Goal: Task Accomplishment & Management: Use online tool/utility

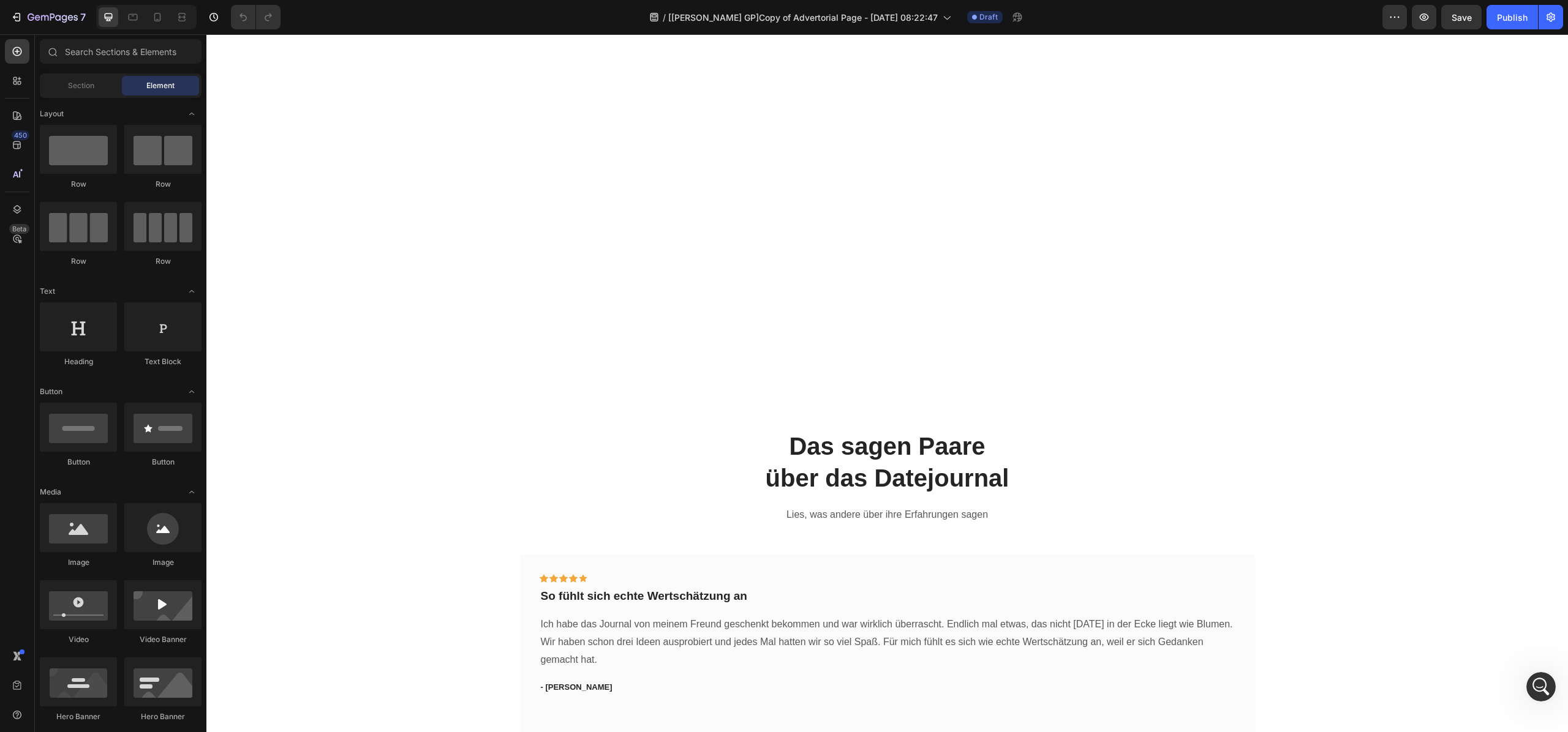
scroll to position [1661, 0]
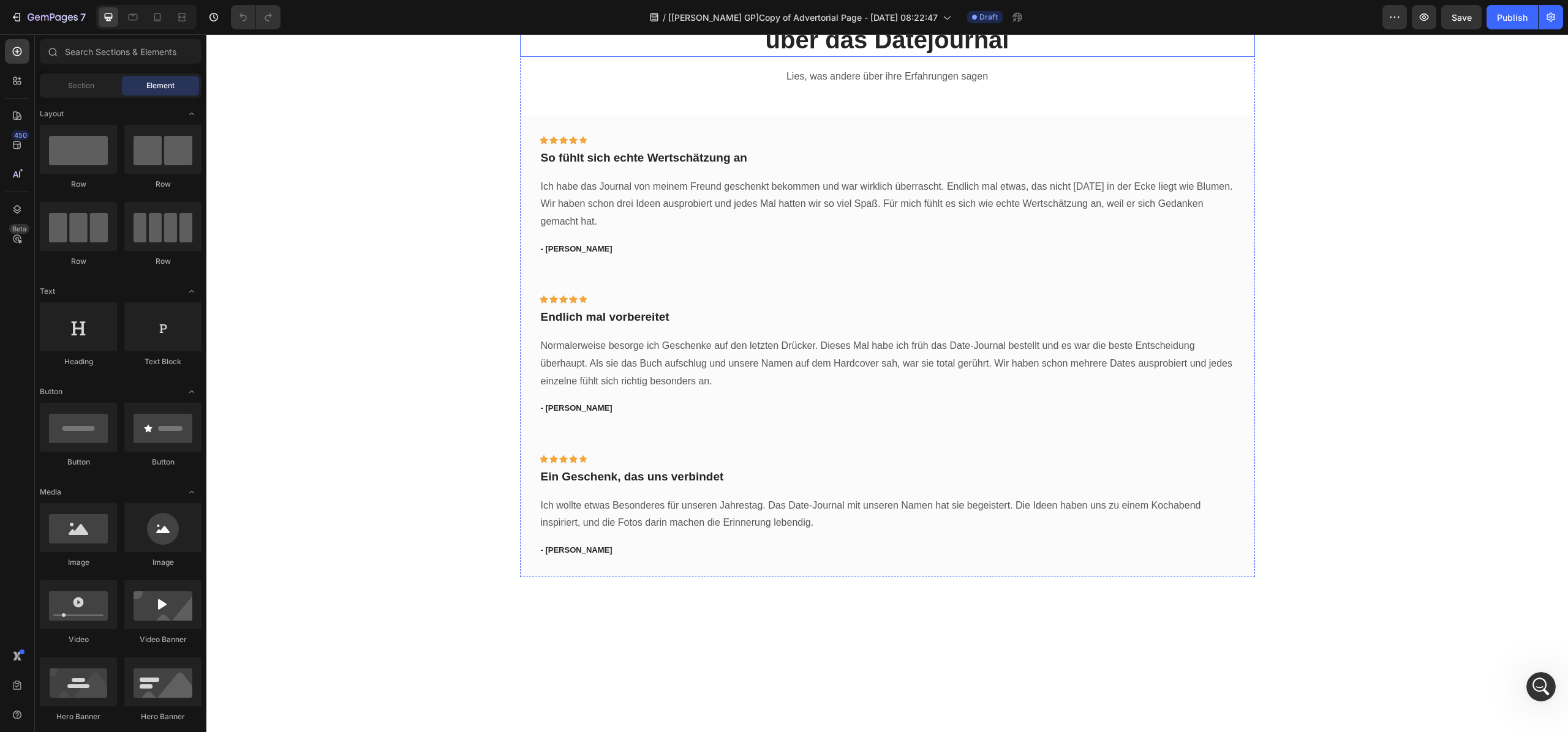
click at [799, 57] on h2 "Das sagen Paare über das Datejournal" at bounding box center [887, 24] width 735 height 66
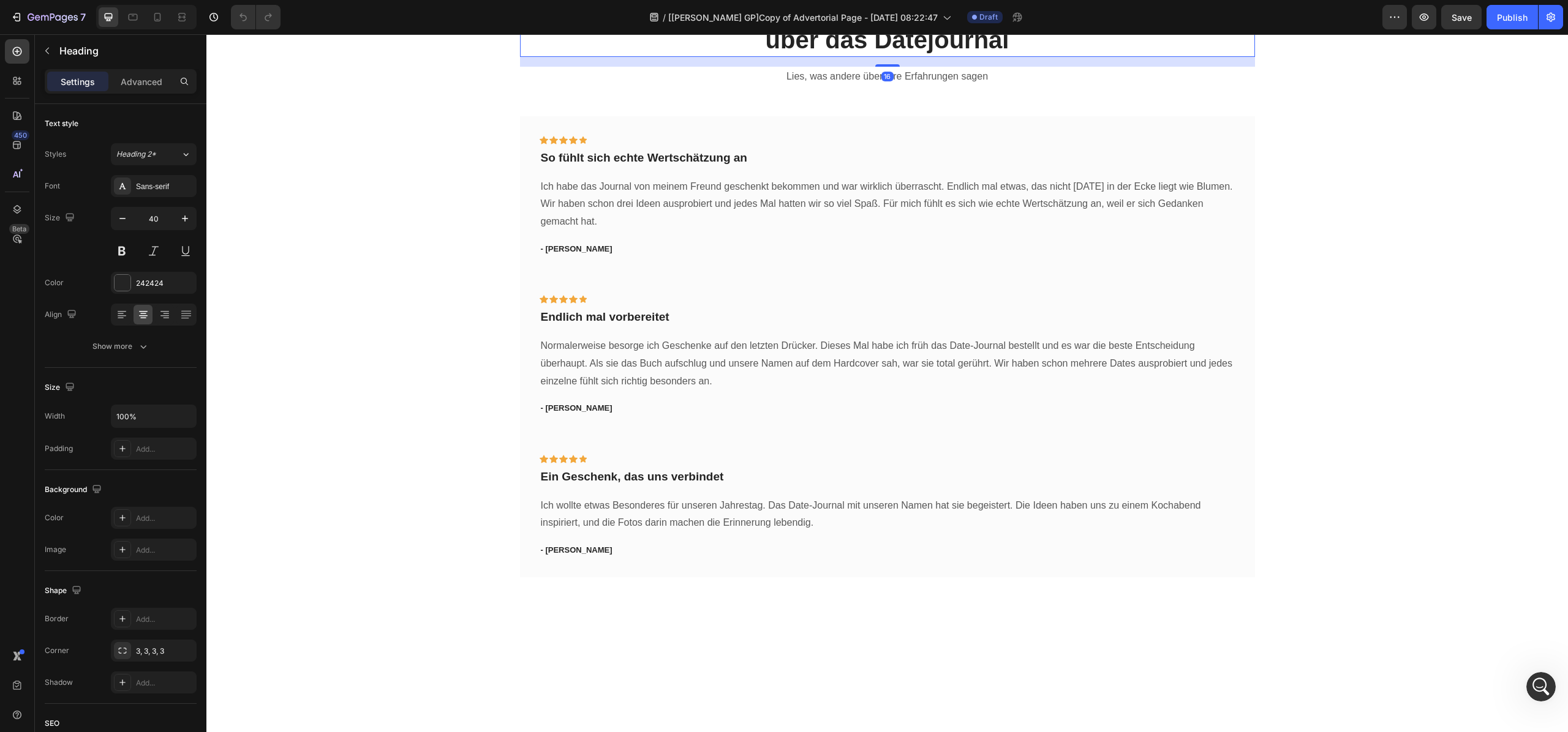
click at [681, 57] on h2 "Das sagen Paare über das Datejournal" at bounding box center [887, 24] width 735 height 66
click at [138, 87] on p "Advanced" at bounding box center [141, 82] width 41 height 13
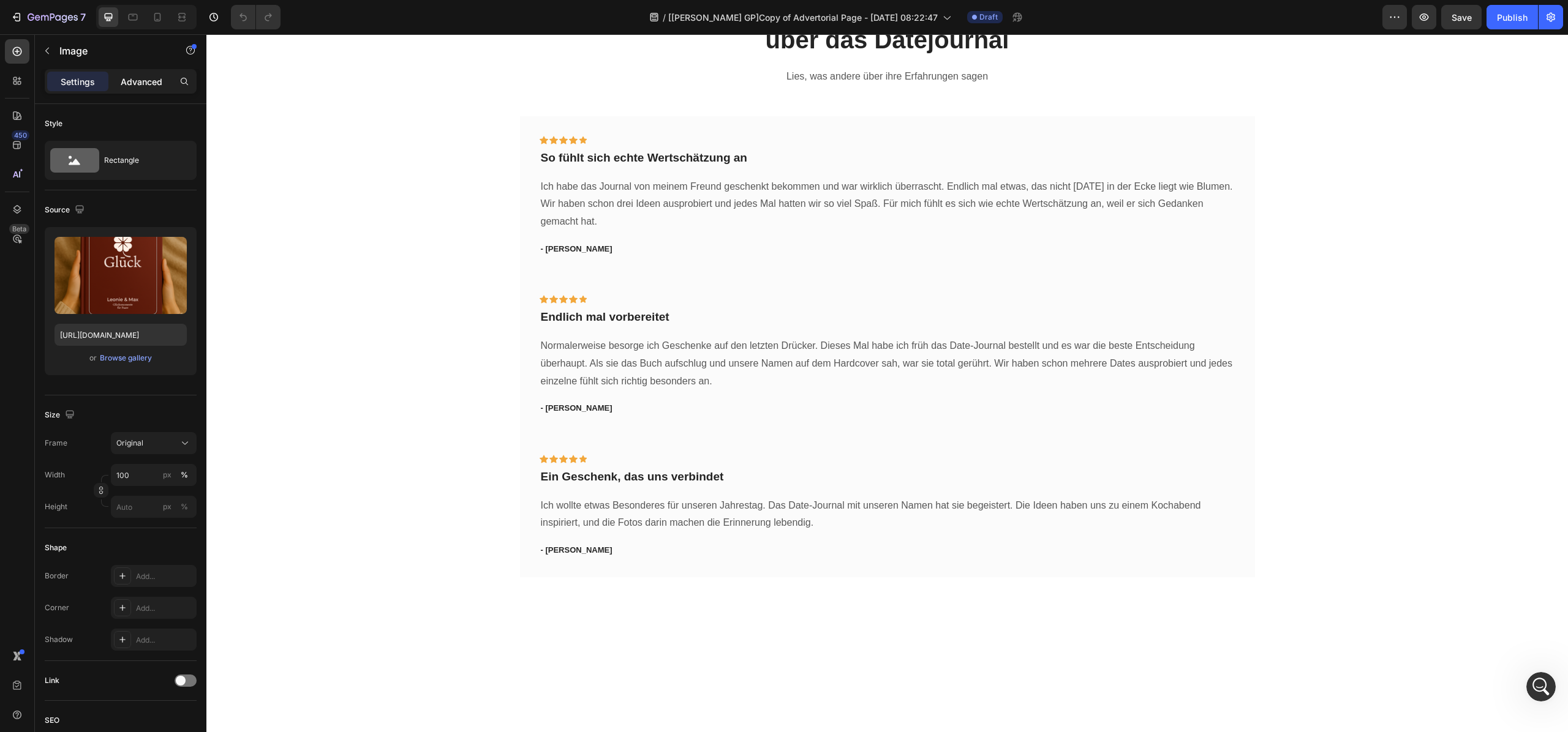
click at [130, 84] on p "Advanced" at bounding box center [141, 82] width 41 height 13
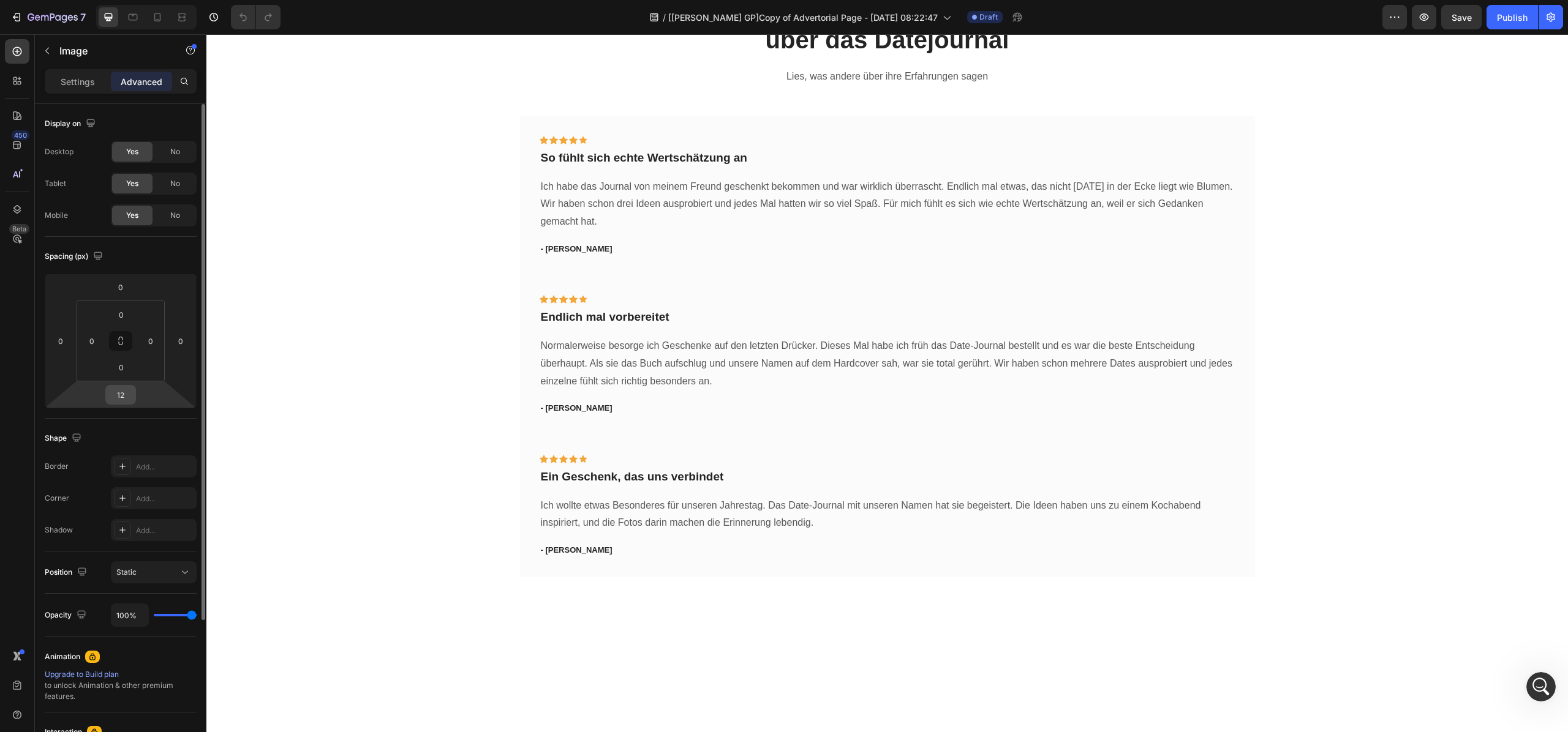
click at [128, 388] on input "12" at bounding box center [121, 394] width 25 height 18
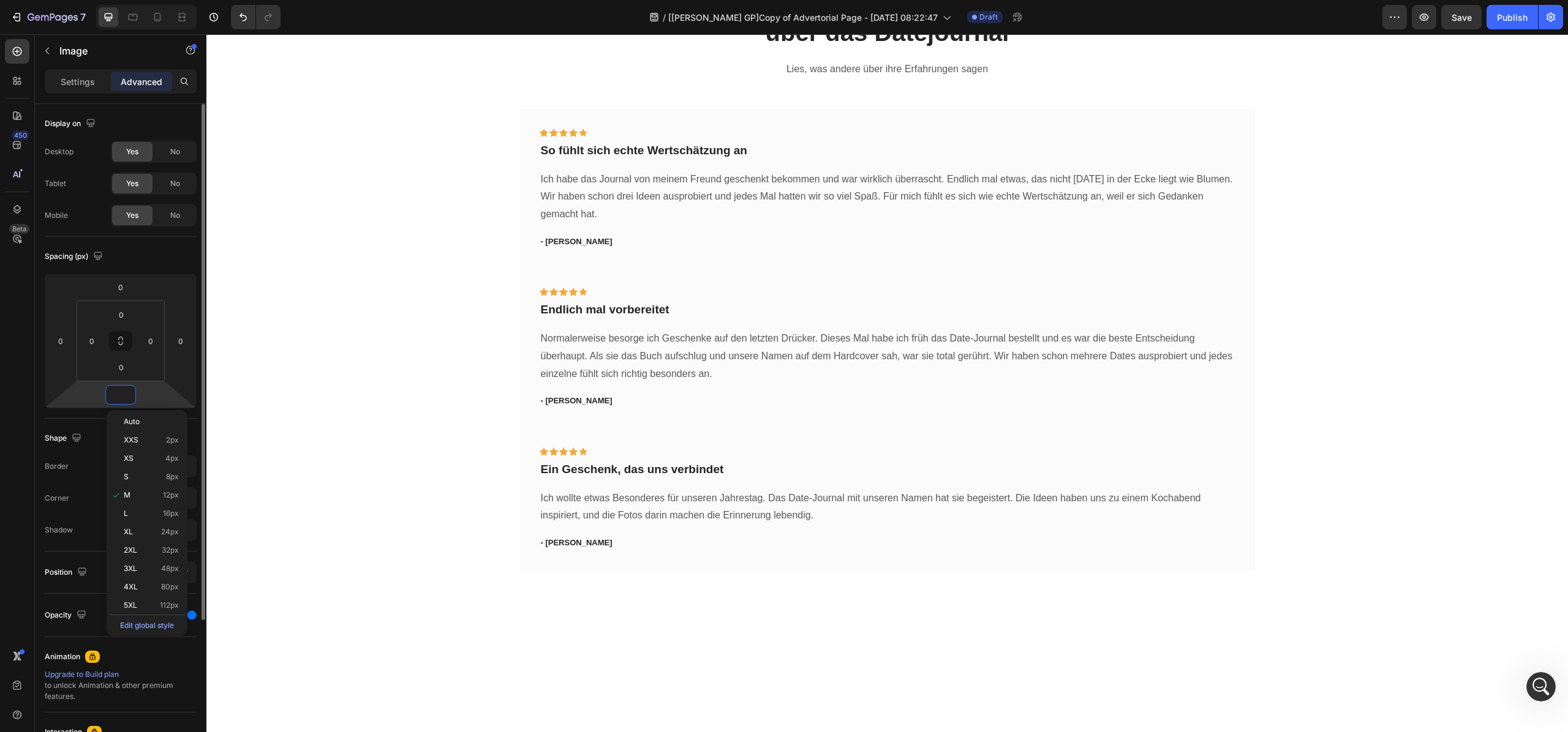
scroll to position [1658, 0]
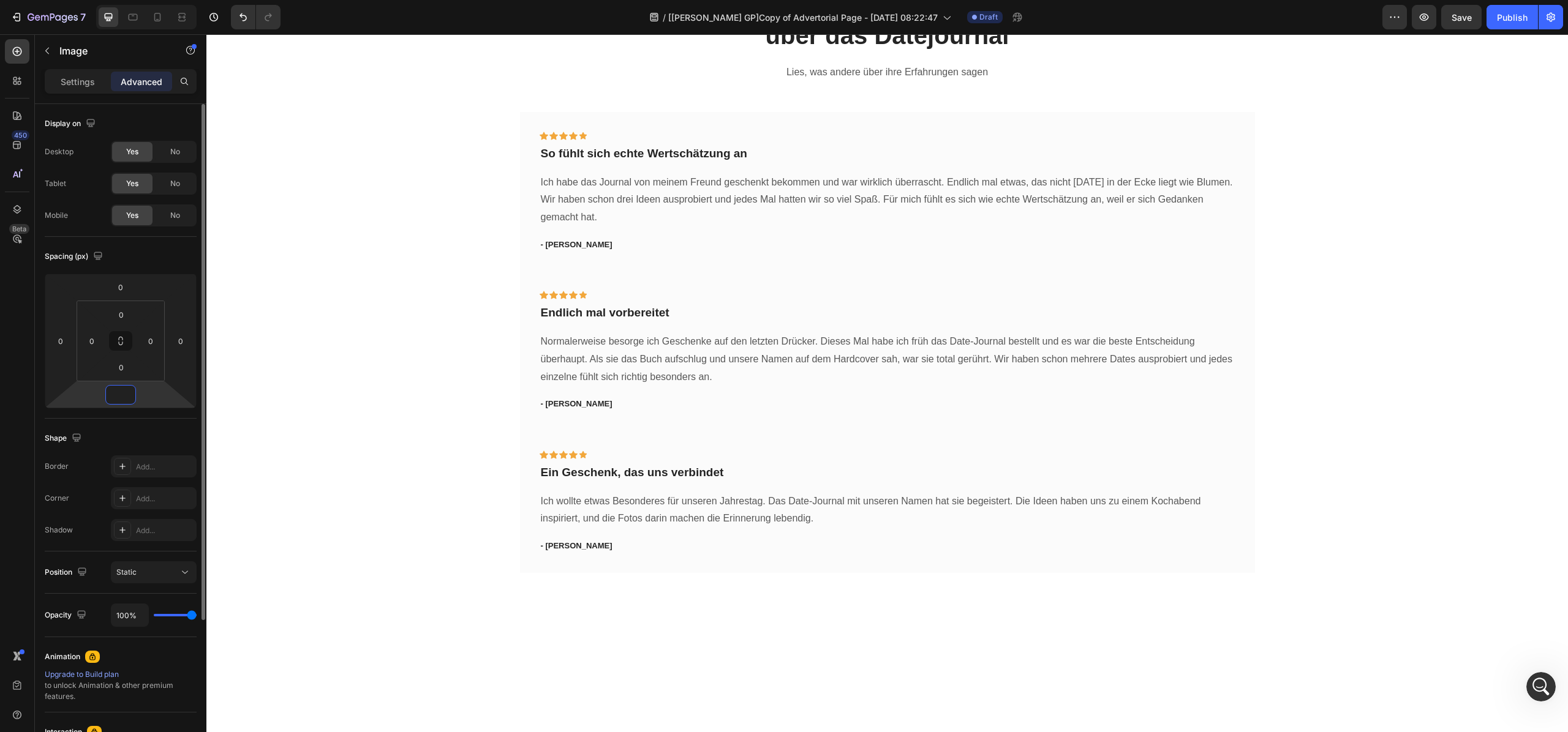
type input "0"
click at [287, 448] on div "Das sagen Paare über das Datejournal Heading Lies, was andere über ihre Erfahru…" at bounding box center [887, 280] width 1343 height 587
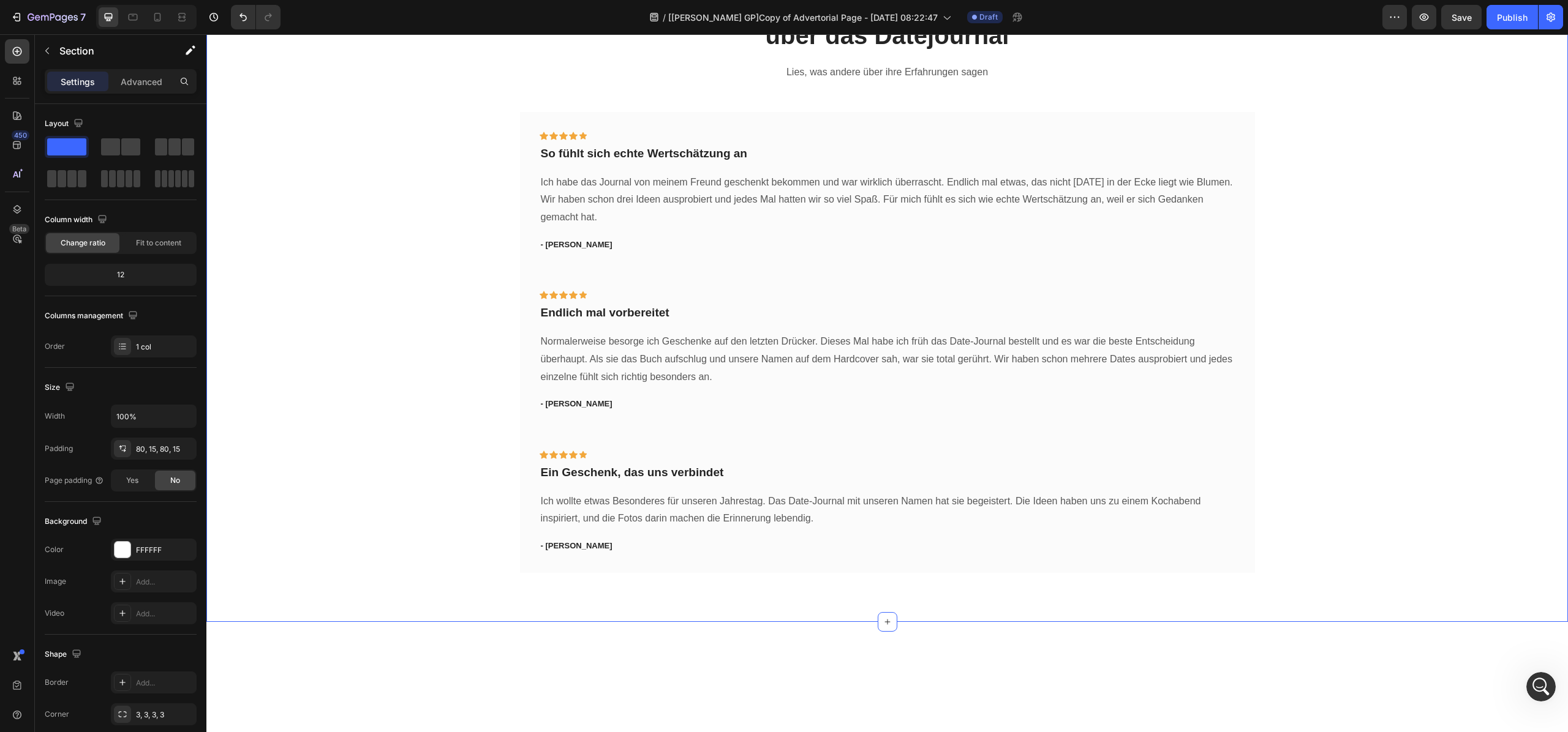
click at [620, 429] on div "Das sagen Paare über das Datejournal Heading Lies, was andere über ihre Erfahru…" at bounding box center [887, 280] width 1362 height 684
click at [122, 79] on p "Advanced" at bounding box center [141, 82] width 41 height 13
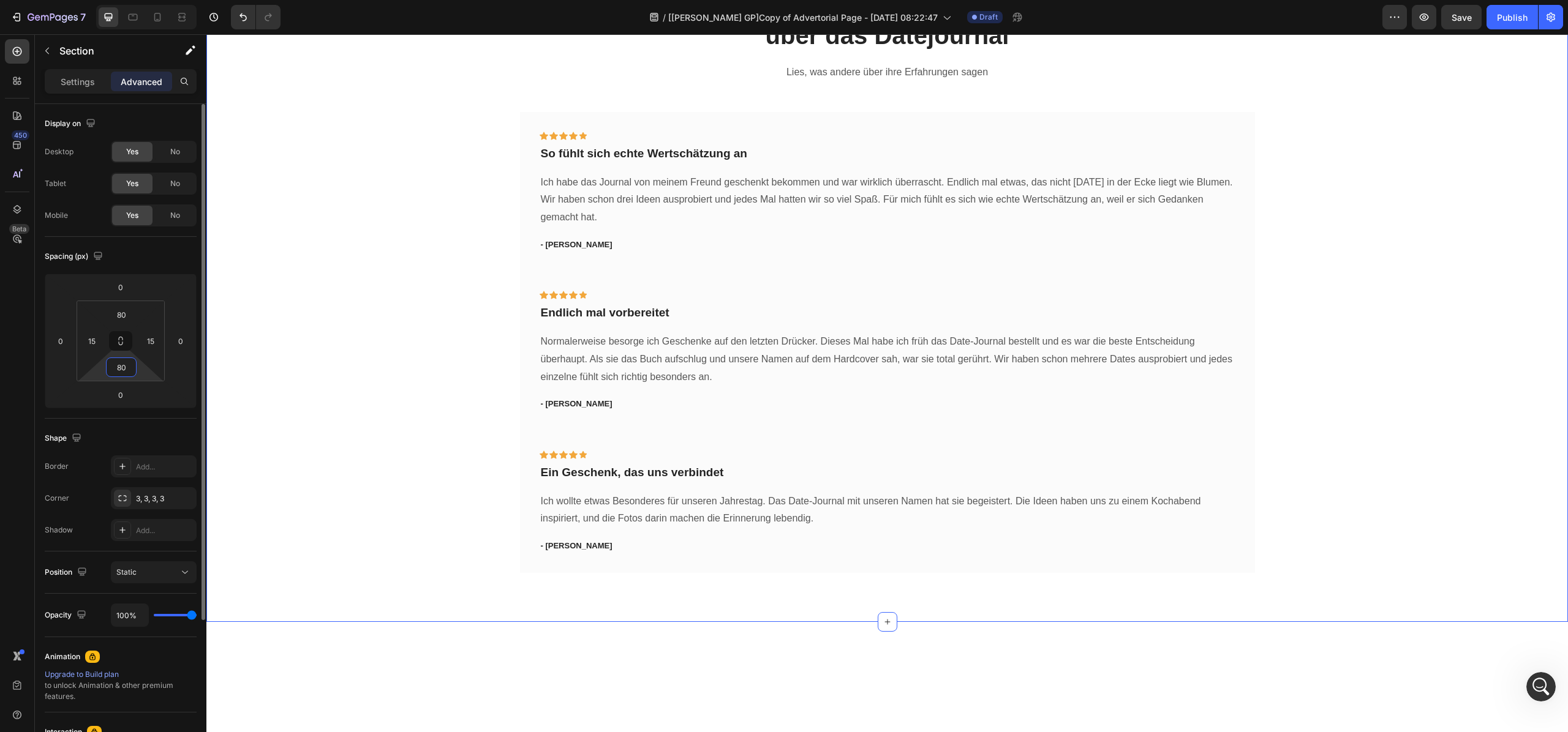
click at [126, 367] on input "80" at bounding box center [121, 367] width 25 height 18
type input "0"
click at [123, 313] on input "80" at bounding box center [121, 314] width 25 height 18
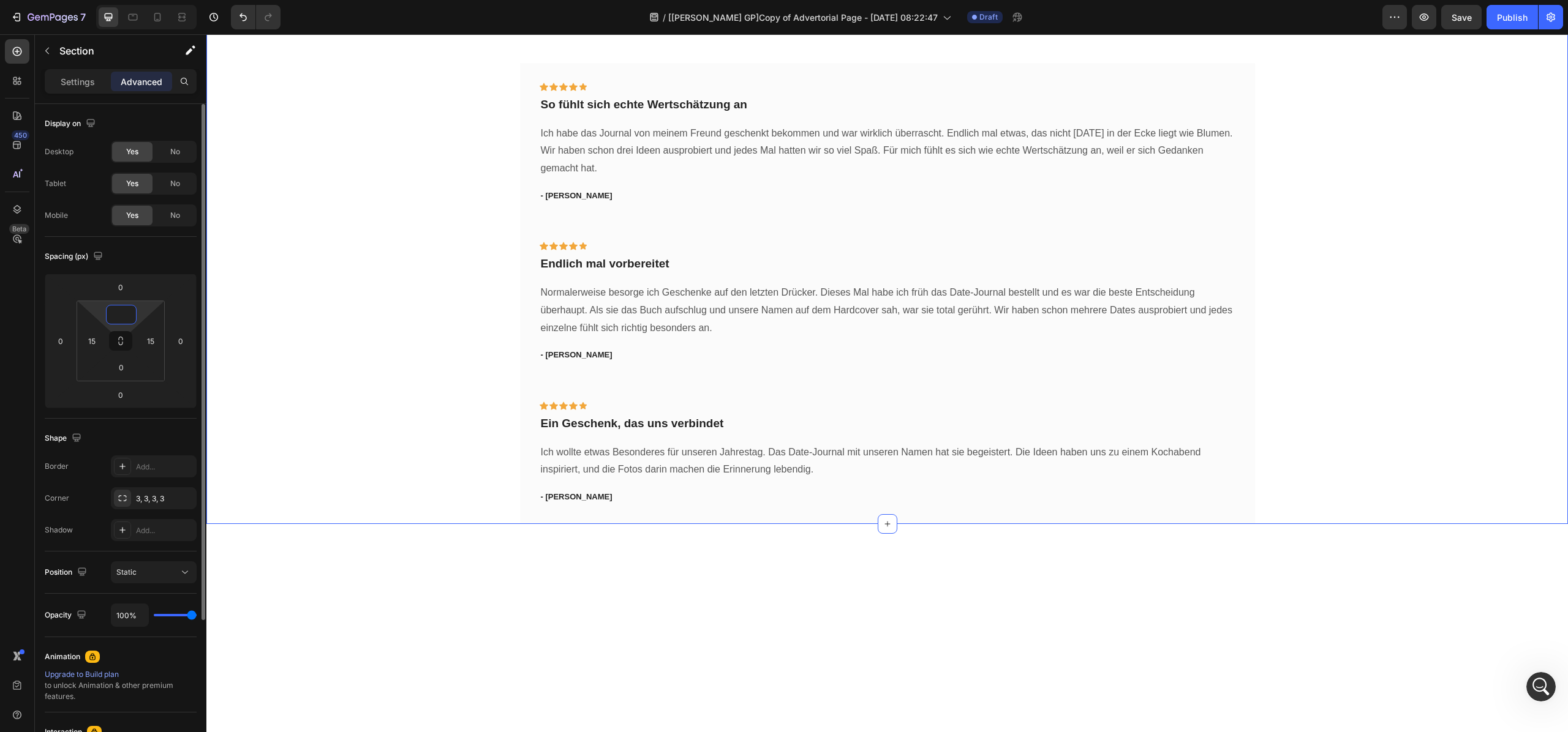
type input "80"
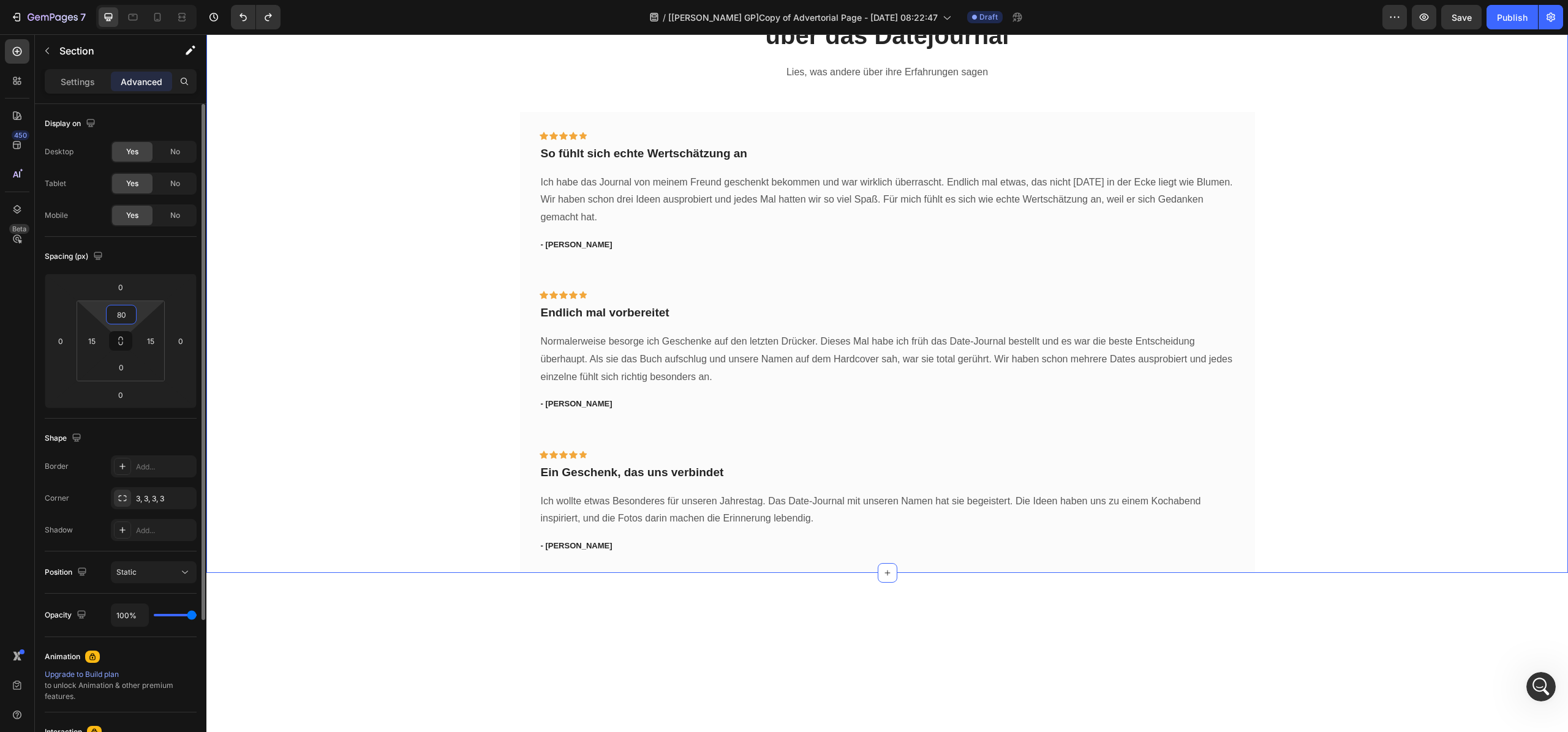
type input "80"
click at [130, 316] on input "80" at bounding box center [121, 314] width 25 height 18
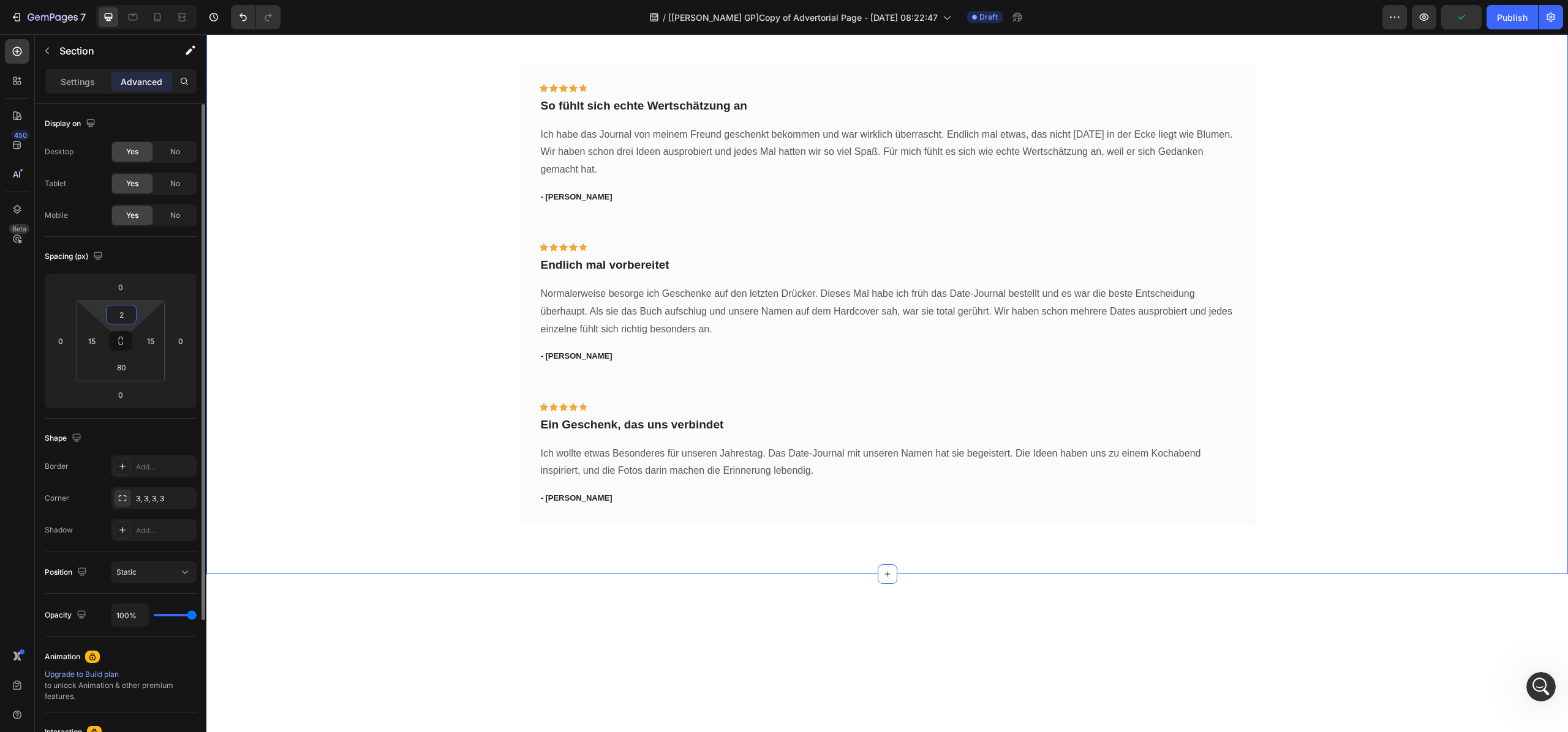
type input "20"
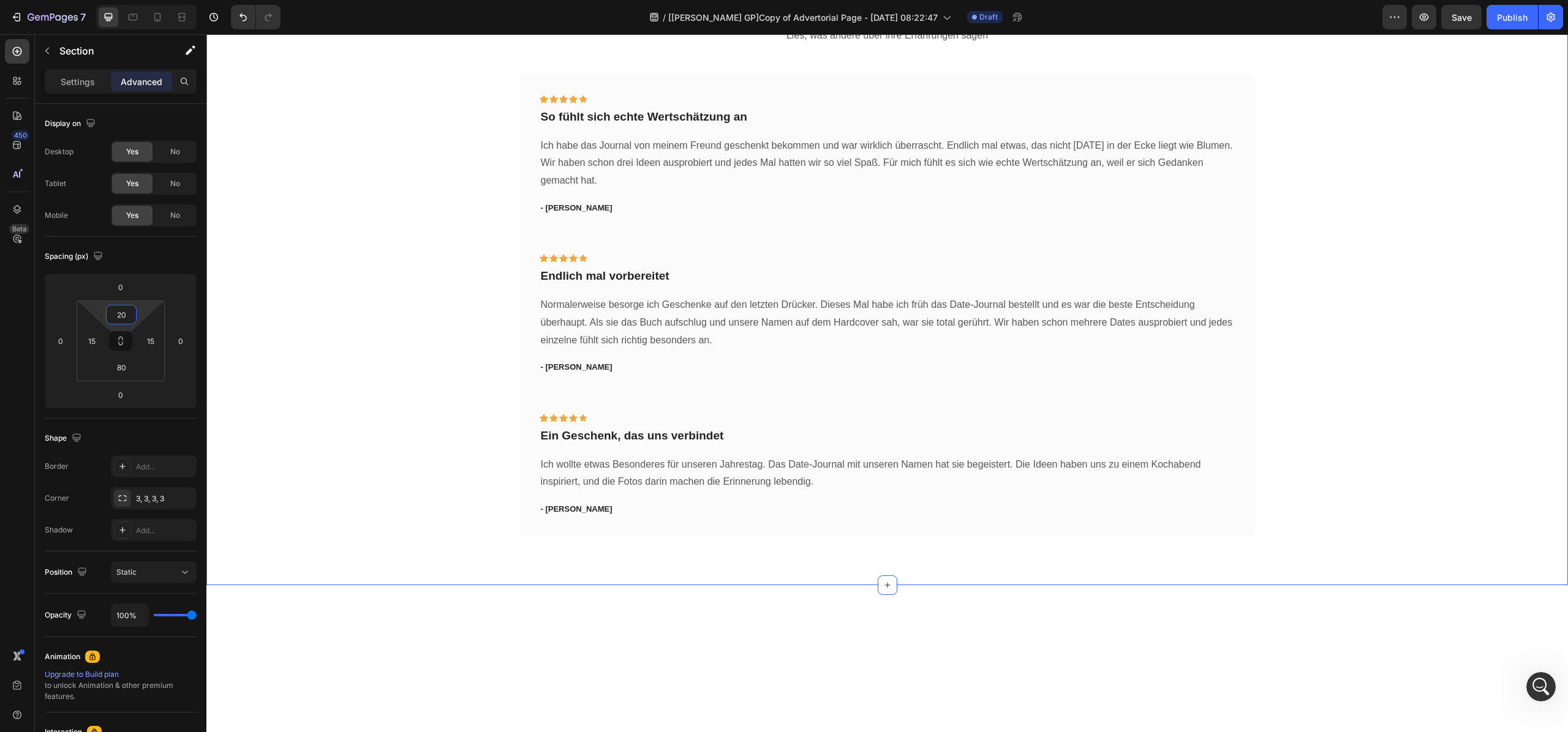
click at [131, 311] on input "80" at bounding box center [121, 314] width 25 height 18
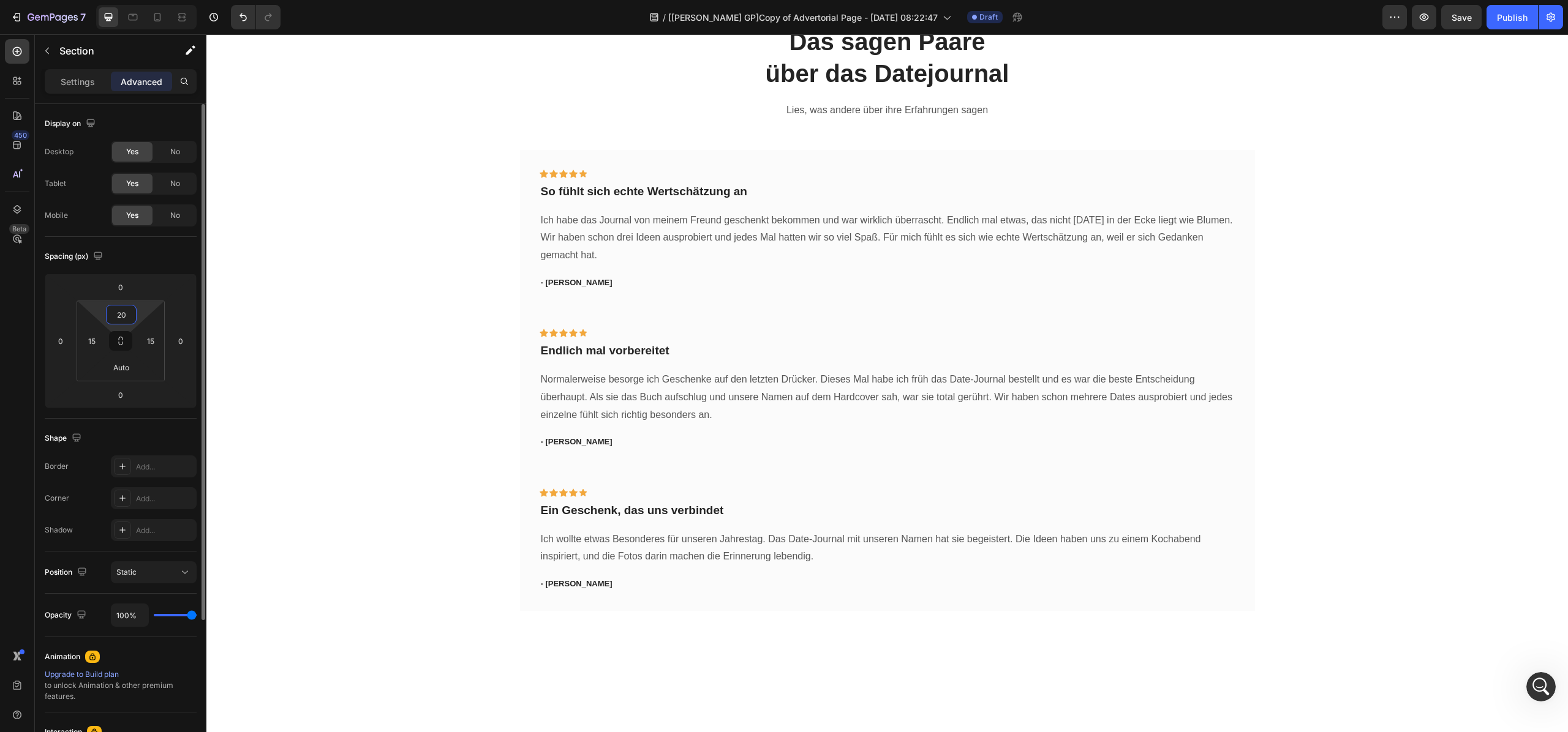
type input "2"
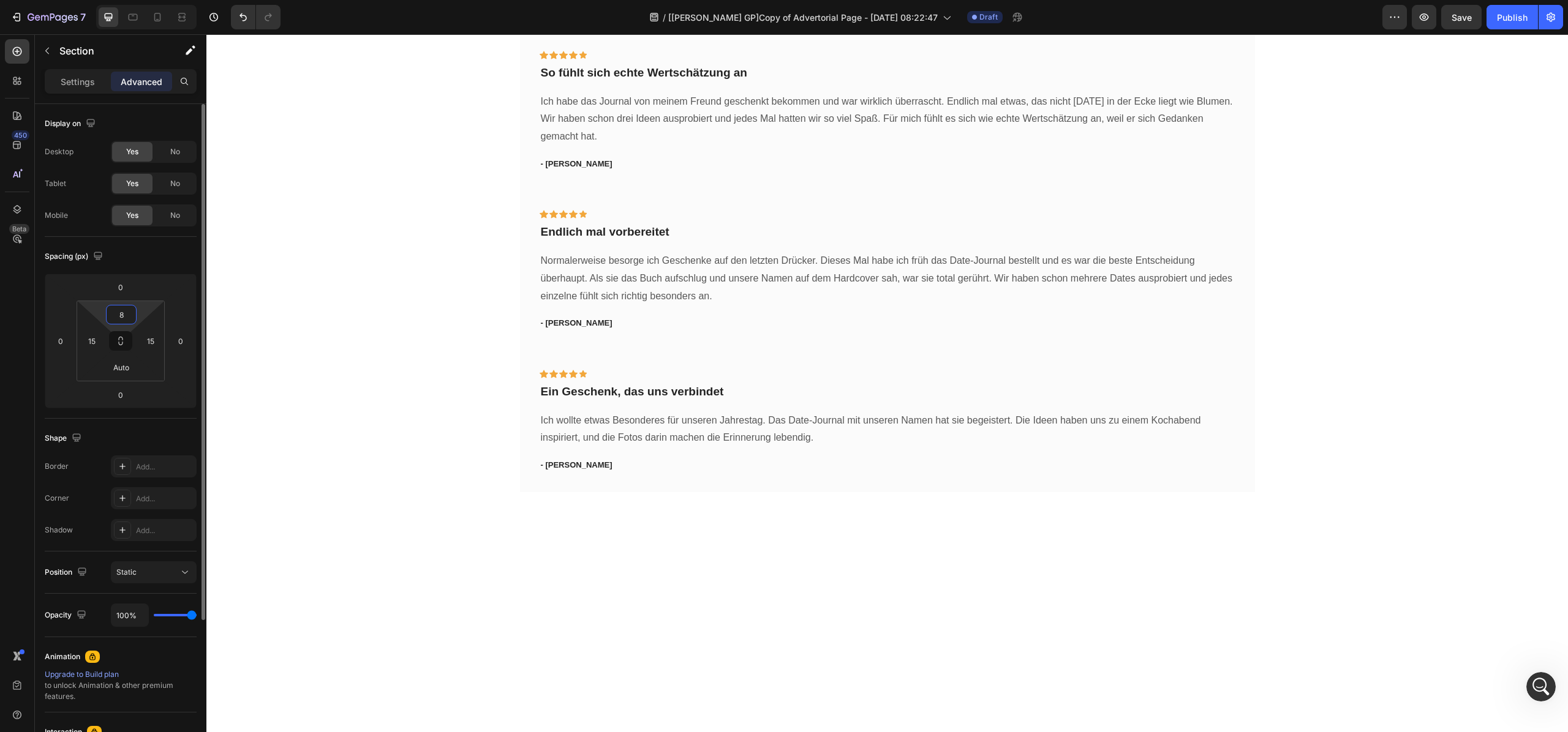
type input "80"
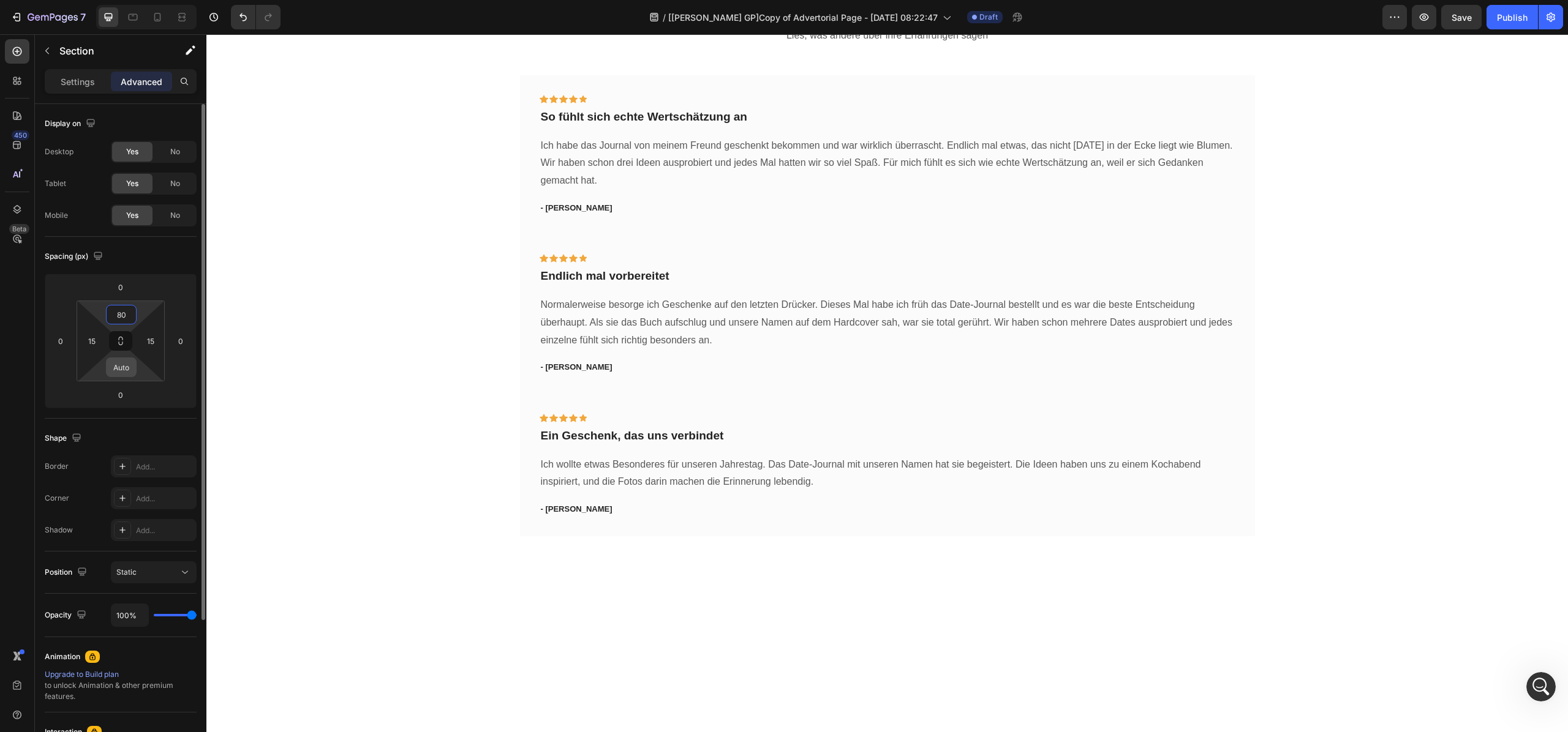
click at [129, 367] on input "Auto" at bounding box center [121, 367] width 25 height 18
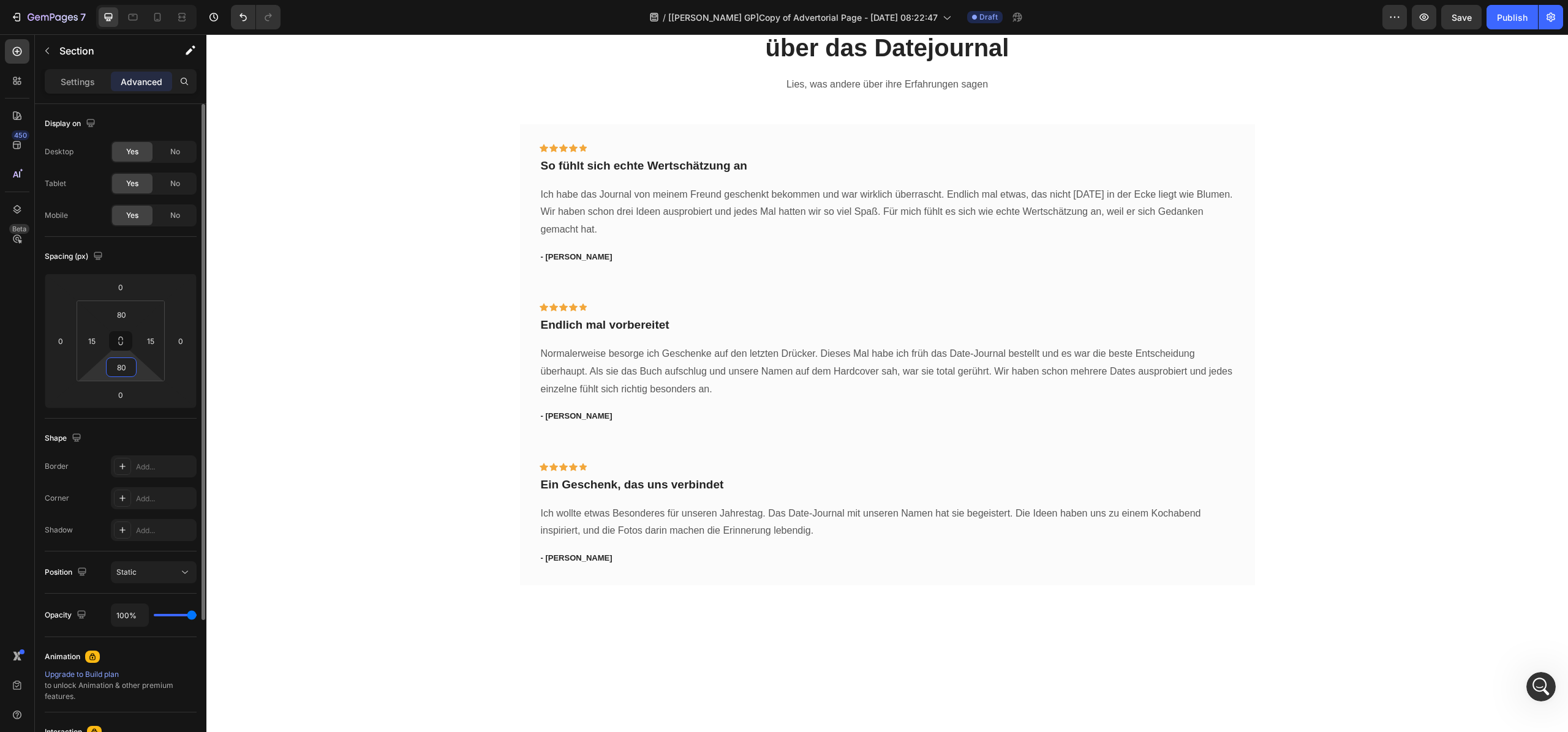
type input "8"
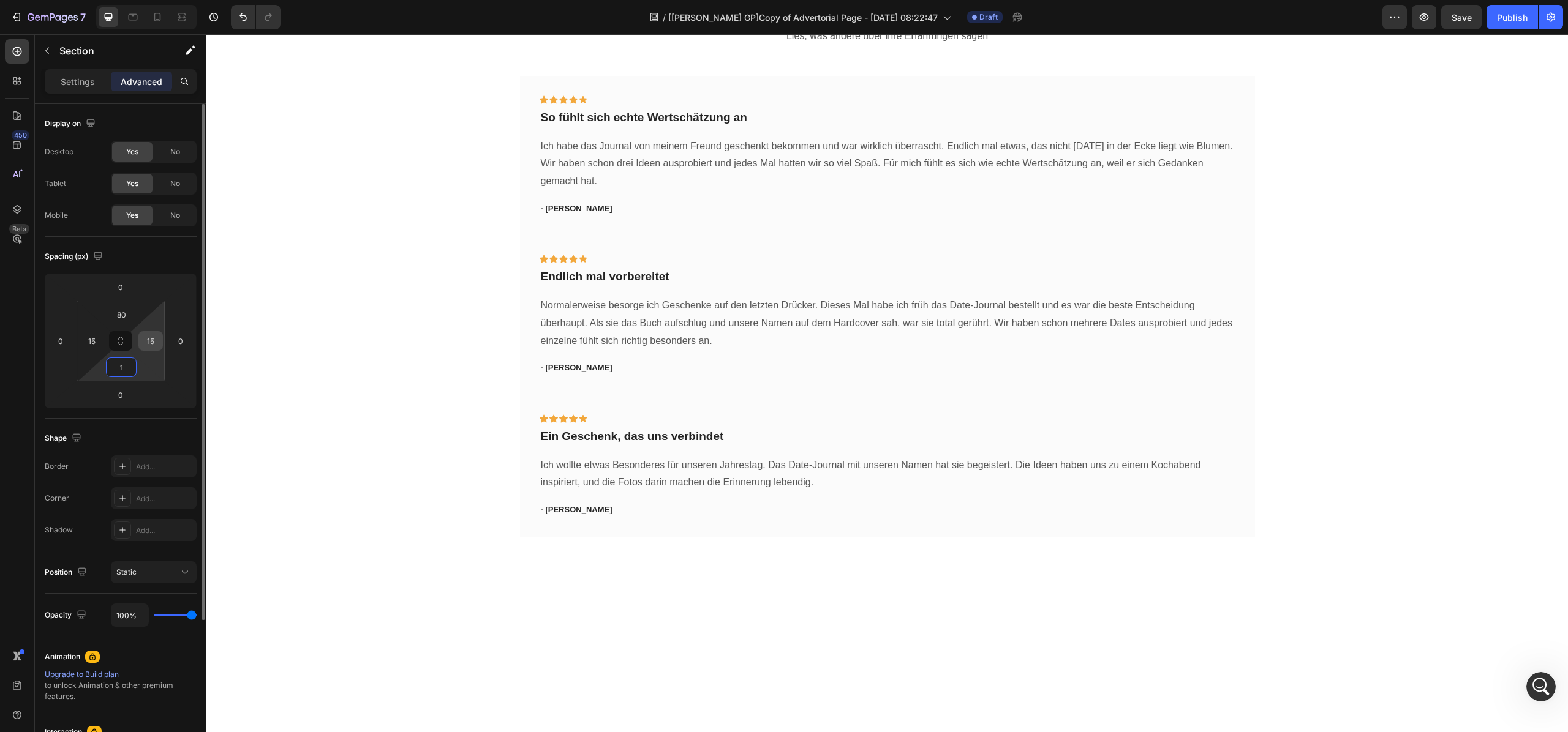
type input "10"
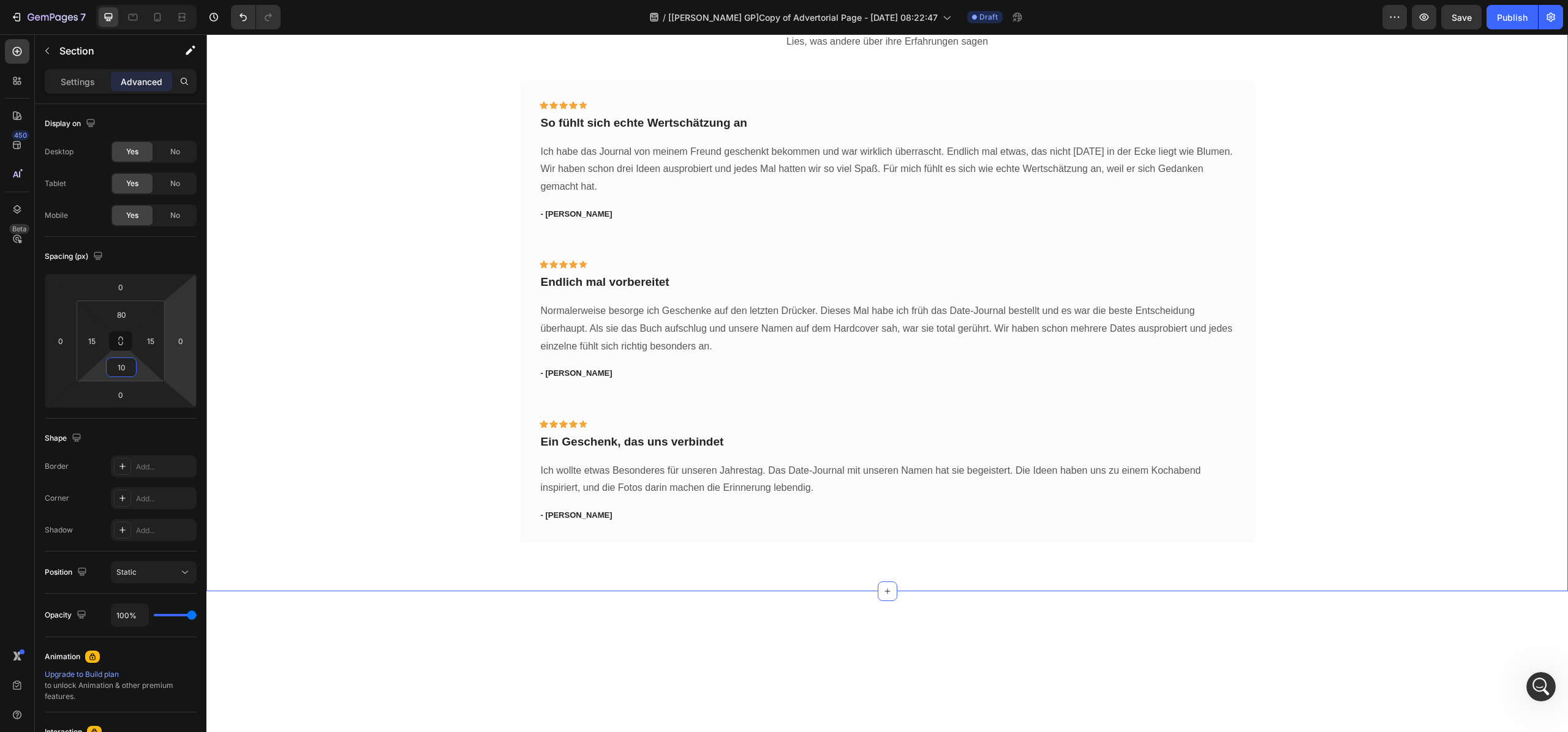
click at [500, 453] on div "Das sagen Paare über das Datejournal Heading Lies, was andere über ihre Erfahru…" at bounding box center [887, 249] width 1343 height 587
click at [129, 376] on input "80" at bounding box center [121, 367] width 25 height 18
type input "1"
click at [305, 460] on div "Das sagen Paare über das Datejournal Heading Lies, was andere über ihre Erfahru…" at bounding box center [887, 249] width 1343 height 587
type input "0"
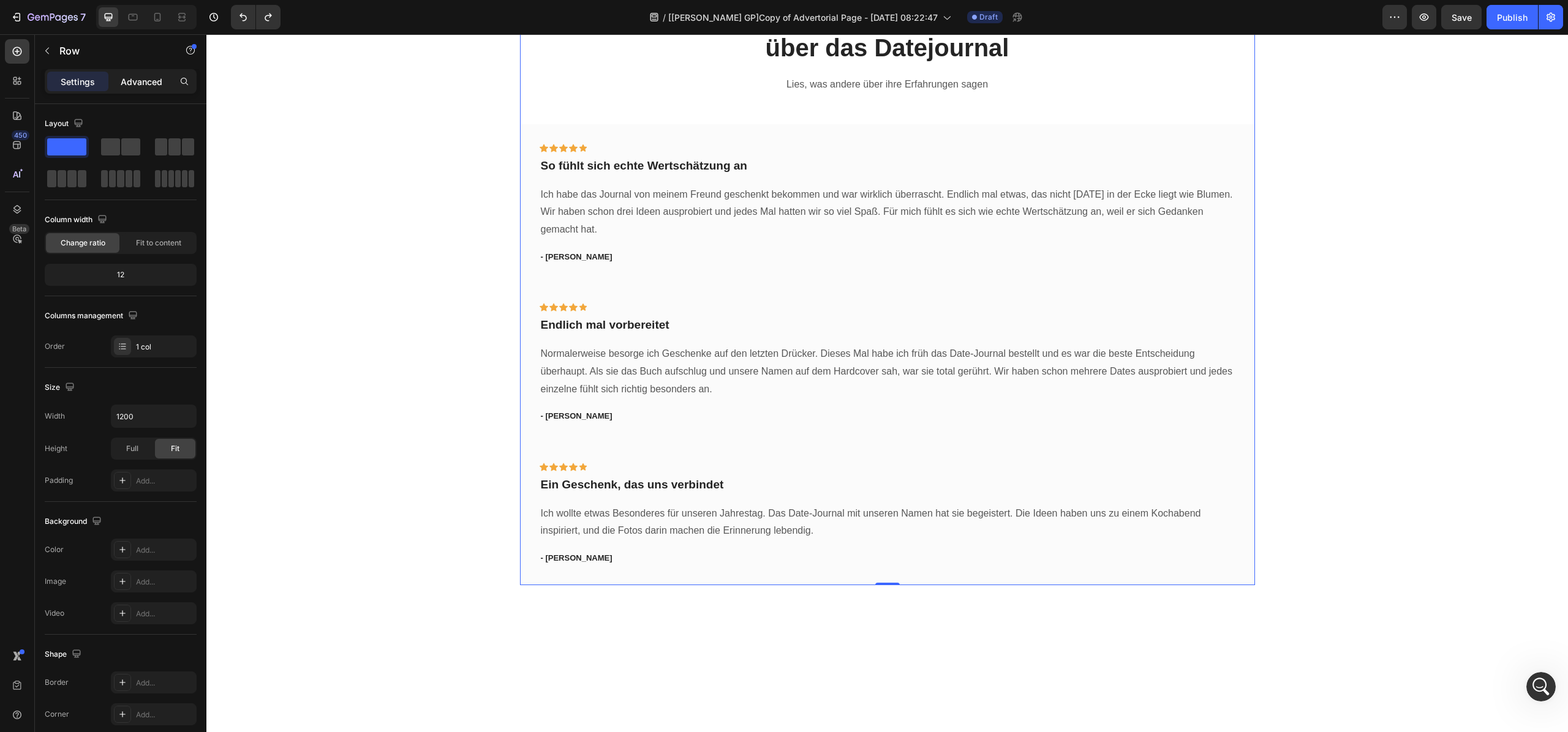
click at [150, 90] on div "Advanced" at bounding box center [142, 81] width 62 height 19
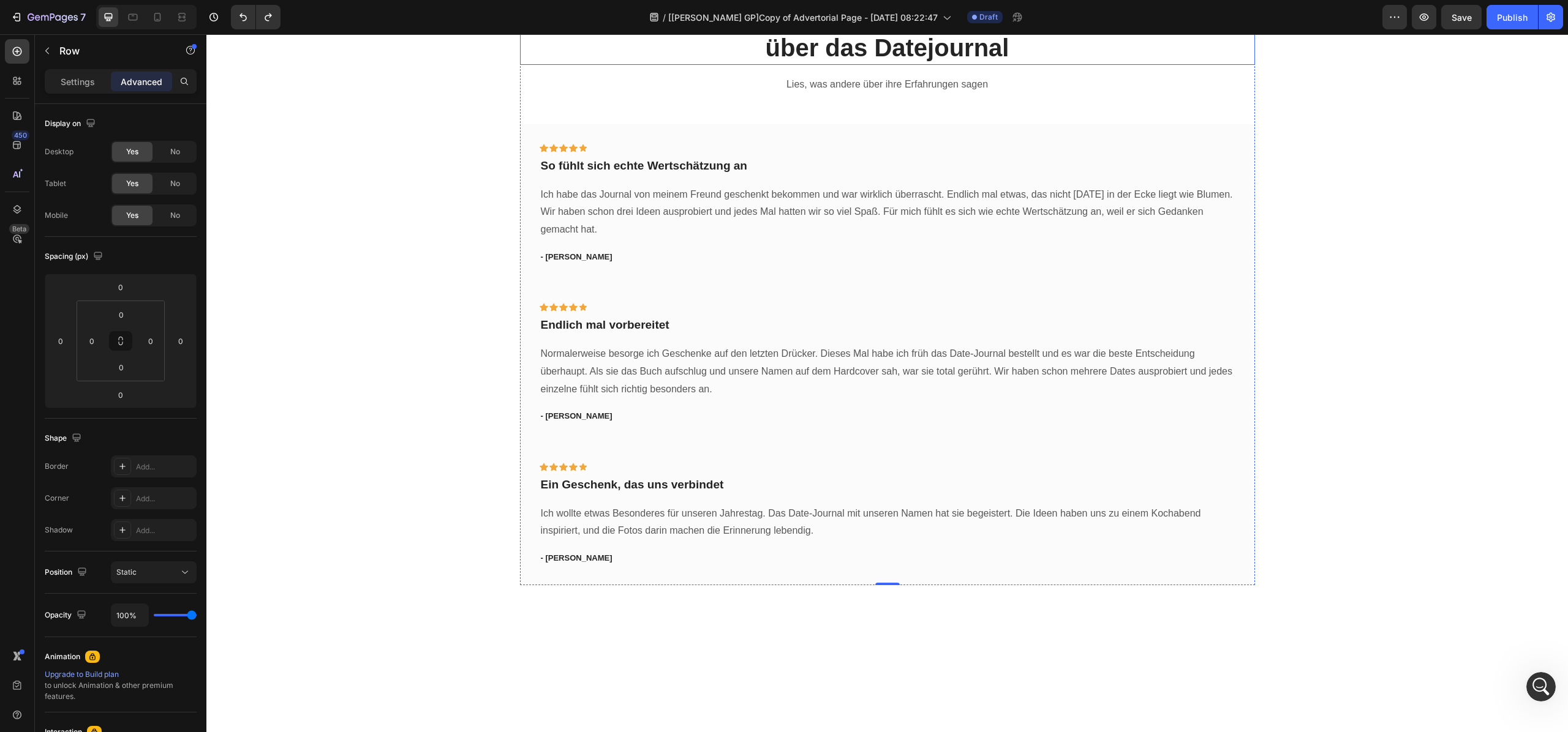
click at [875, 63] on p "Das sagen Paare über das Datejournal" at bounding box center [887, 32] width 732 height 63
click at [698, 436] on div "Das sagen Paare über das Datejournal Heading Lies, was andere über ihre Erfahru…" at bounding box center [887, 311] width 1362 height 648
click at [130, 310] on input "20" at bounding box center [121, 314] width 25 height 18
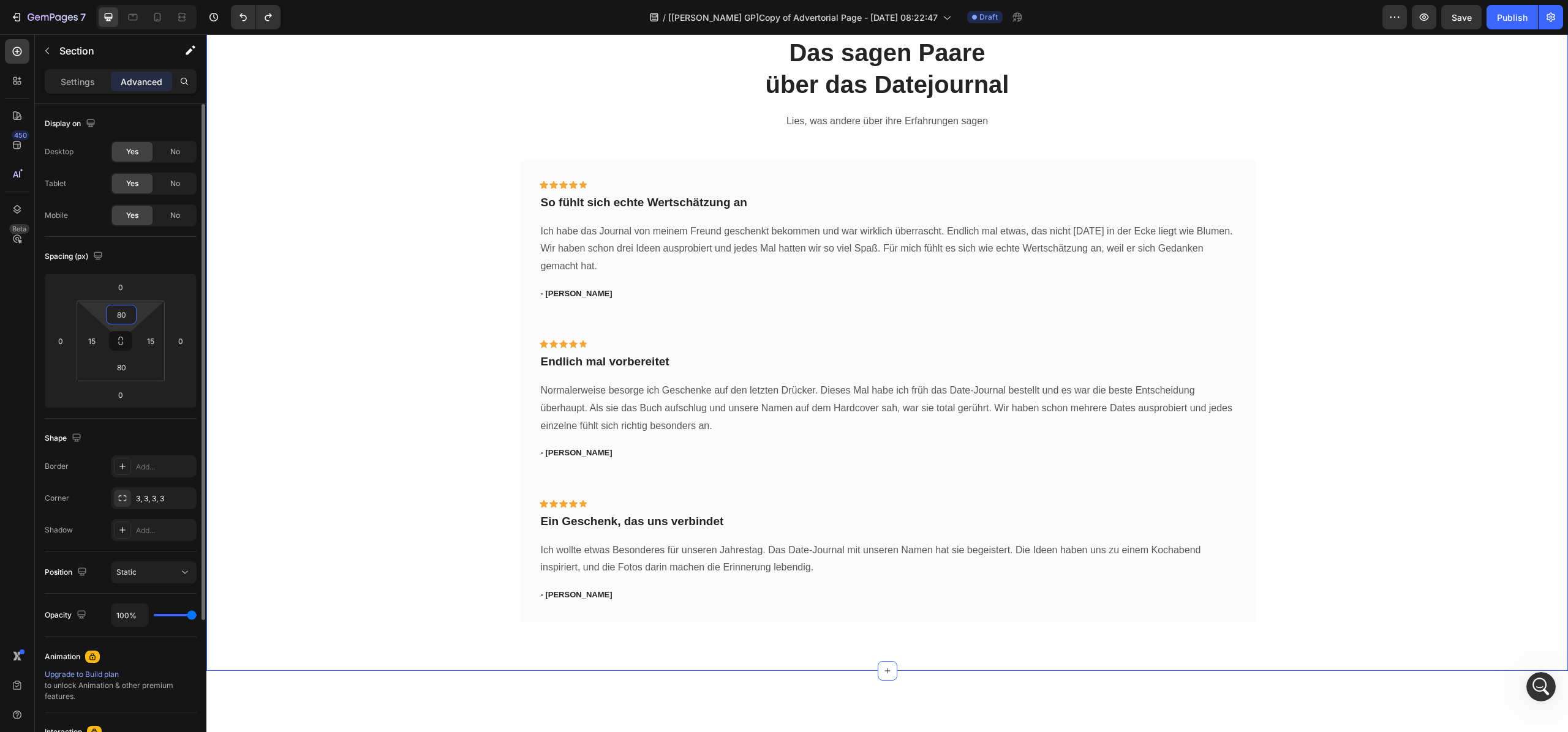
type input "8"
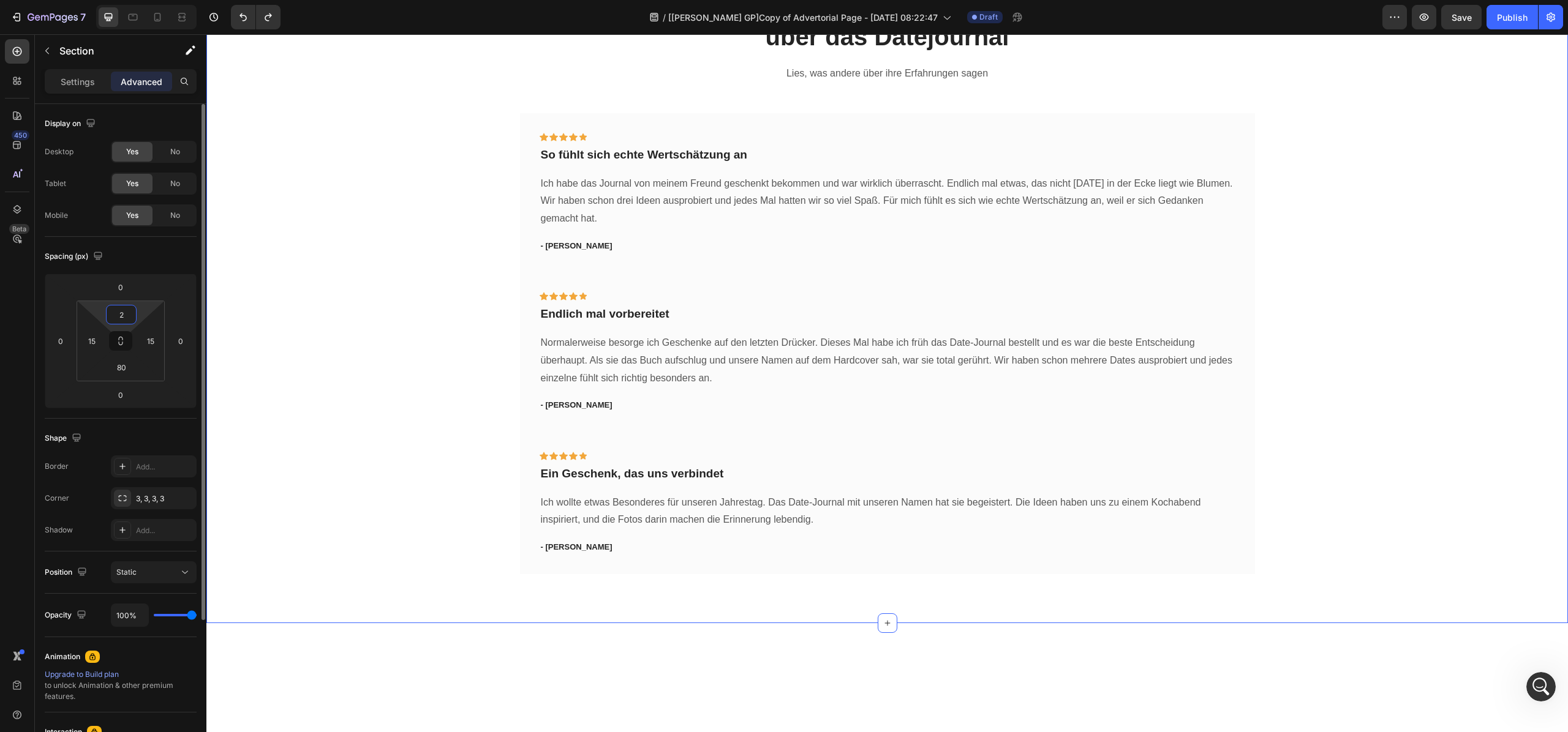
type input "20"
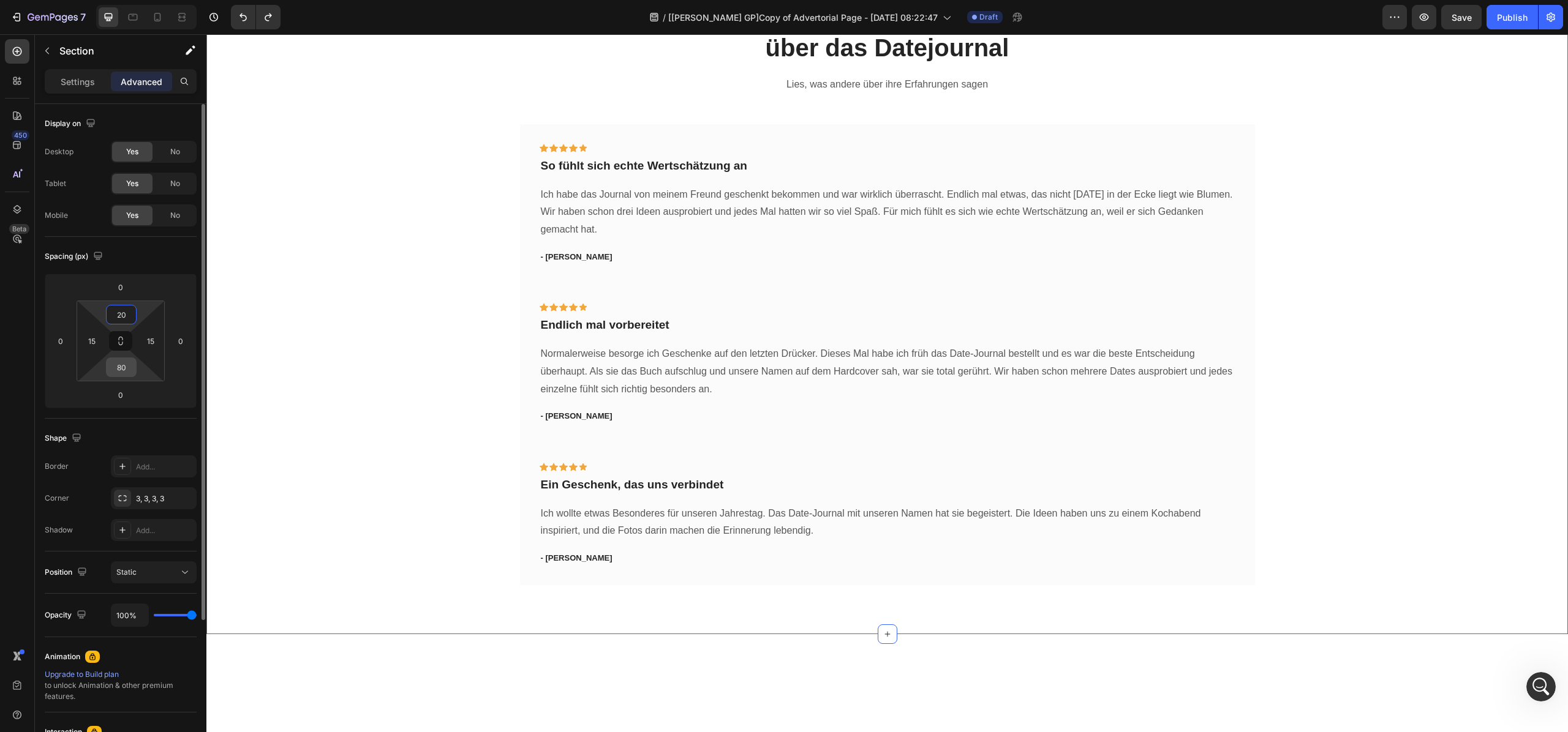
click at [130, 362] on input "80" at bounding box center [121, 367] width 25 height 18
click at [244, 18] on icon "Undo/Redo" at bounding box center [243, 18] width 12 height 12
type input "80"
click at [244, 18] on icon "Undo/Redo" at bounding box center [243, 18] width 12 height 12
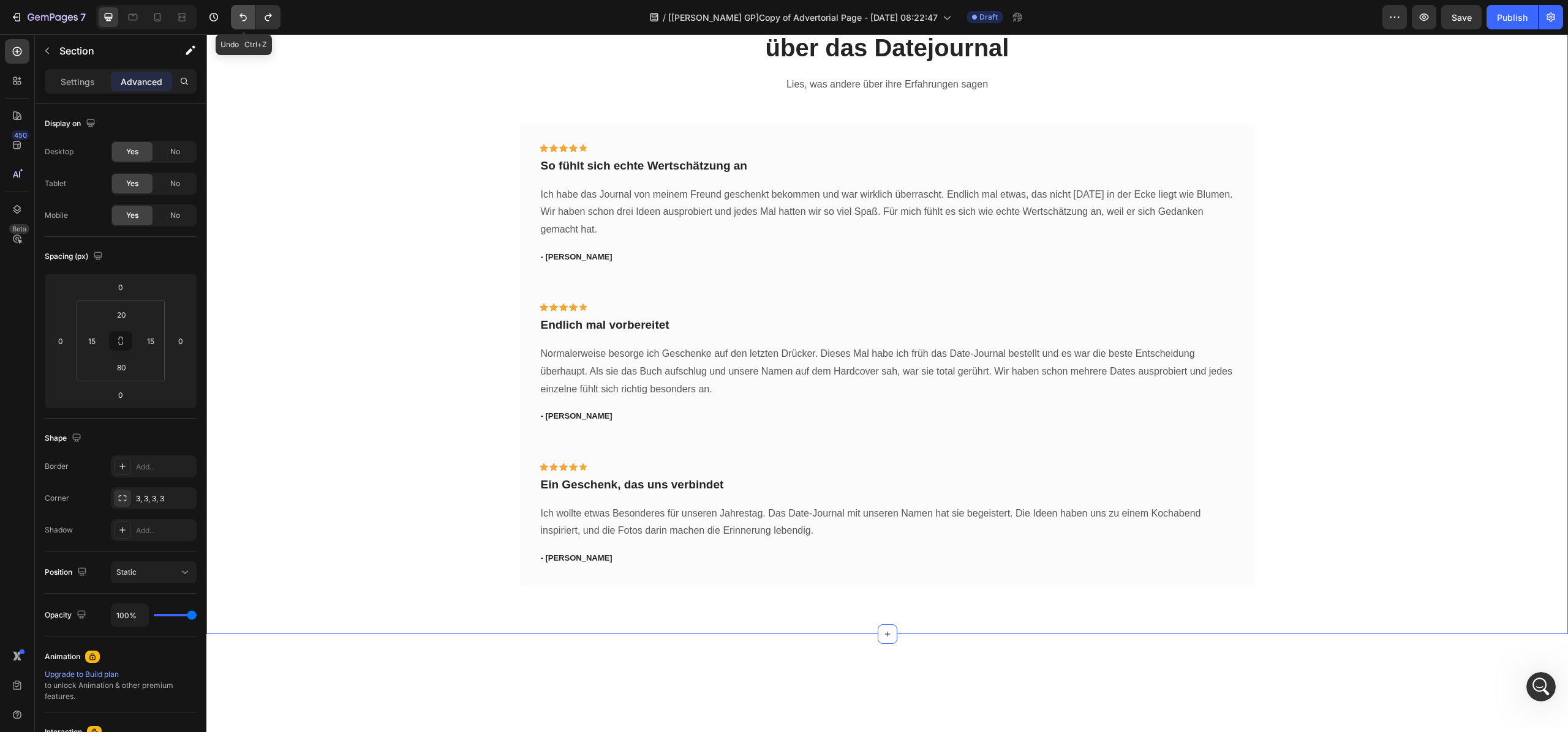
click at [244, 18] on icon "Undo/Redo" at bounding box center [243, 18] width 12 height 12
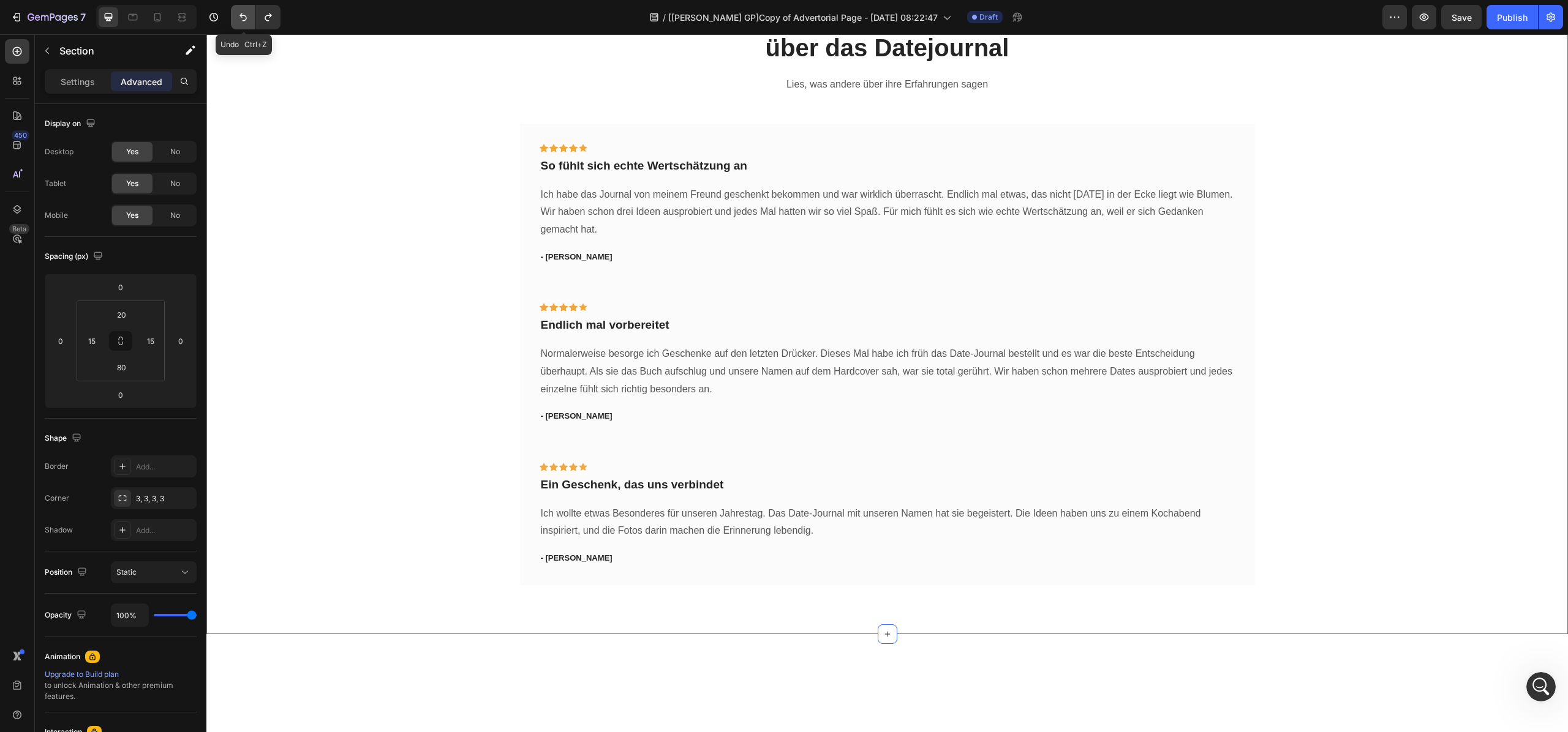
click at [244, 18] on icon "Undo/Redo" at bounding box center [243, 18] width 12 height 12
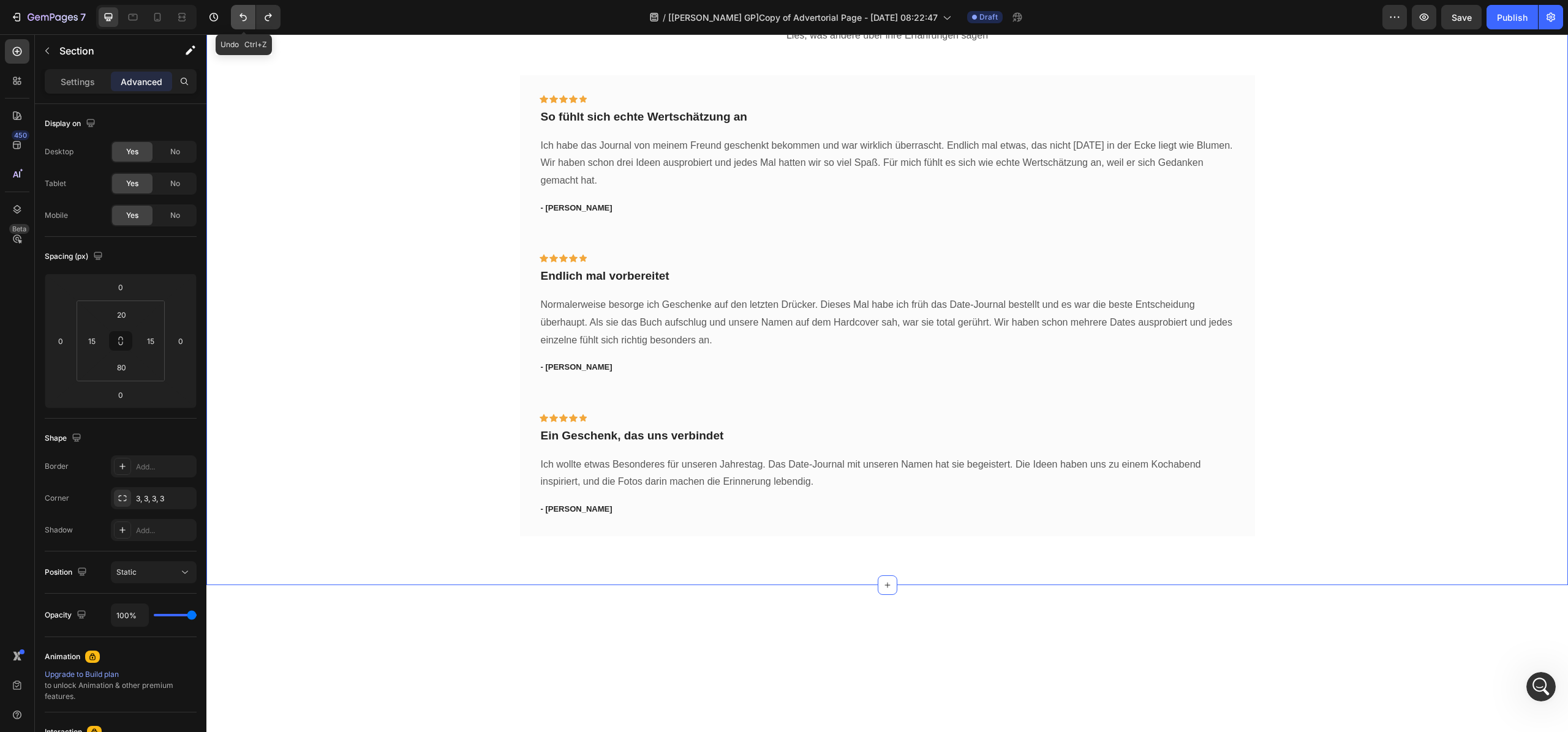
click at [244, 18] on icon "Undo/Redo" at bounding box center [243, 18] width 12 height 12
type input "80"
click at [244, 18] on icon "Undo/Redo" at bounding box center [243, 18] width 12 height 12
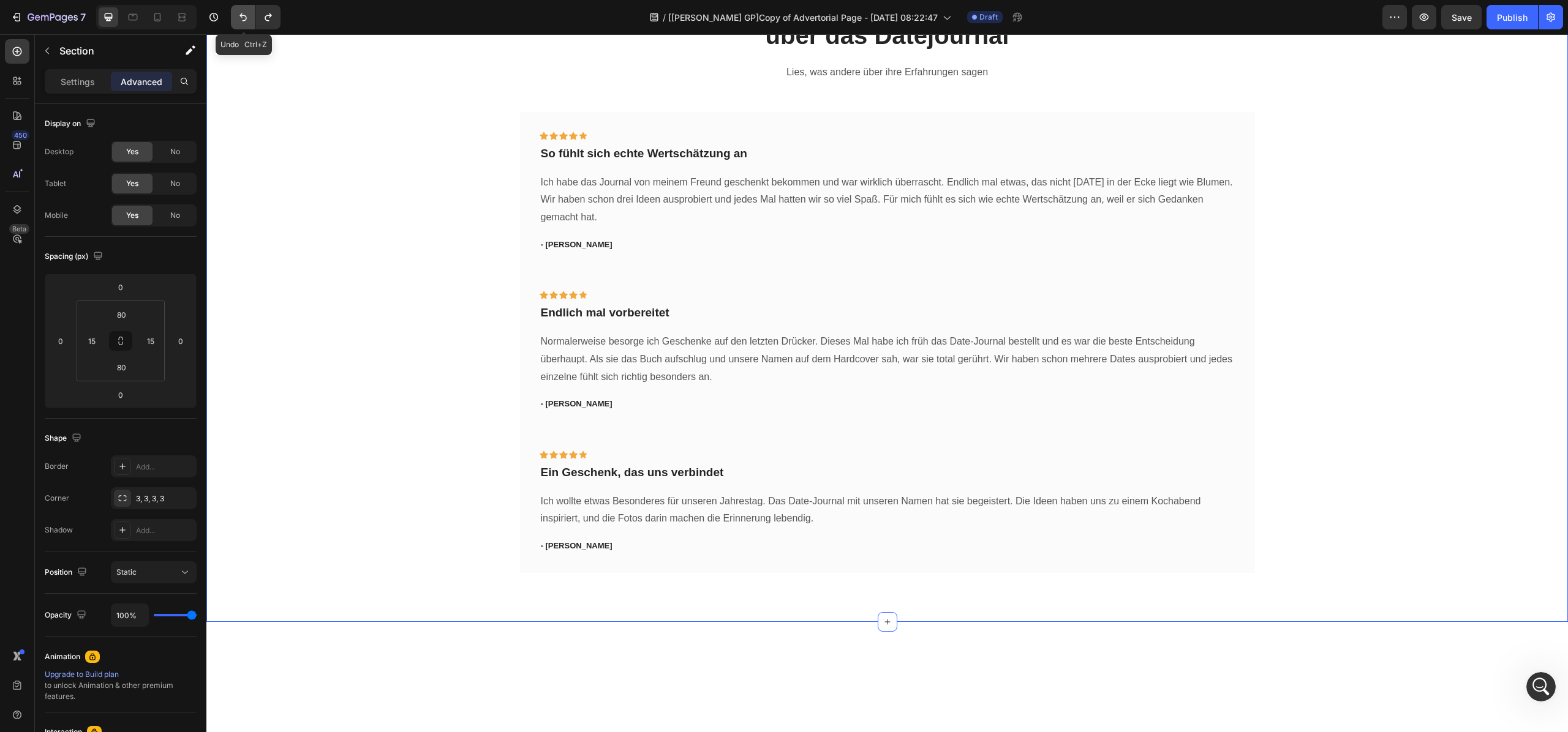
click at [244, 18] on icon "Undo/Redo" at bounding box center [243, 18] width 12 height 12
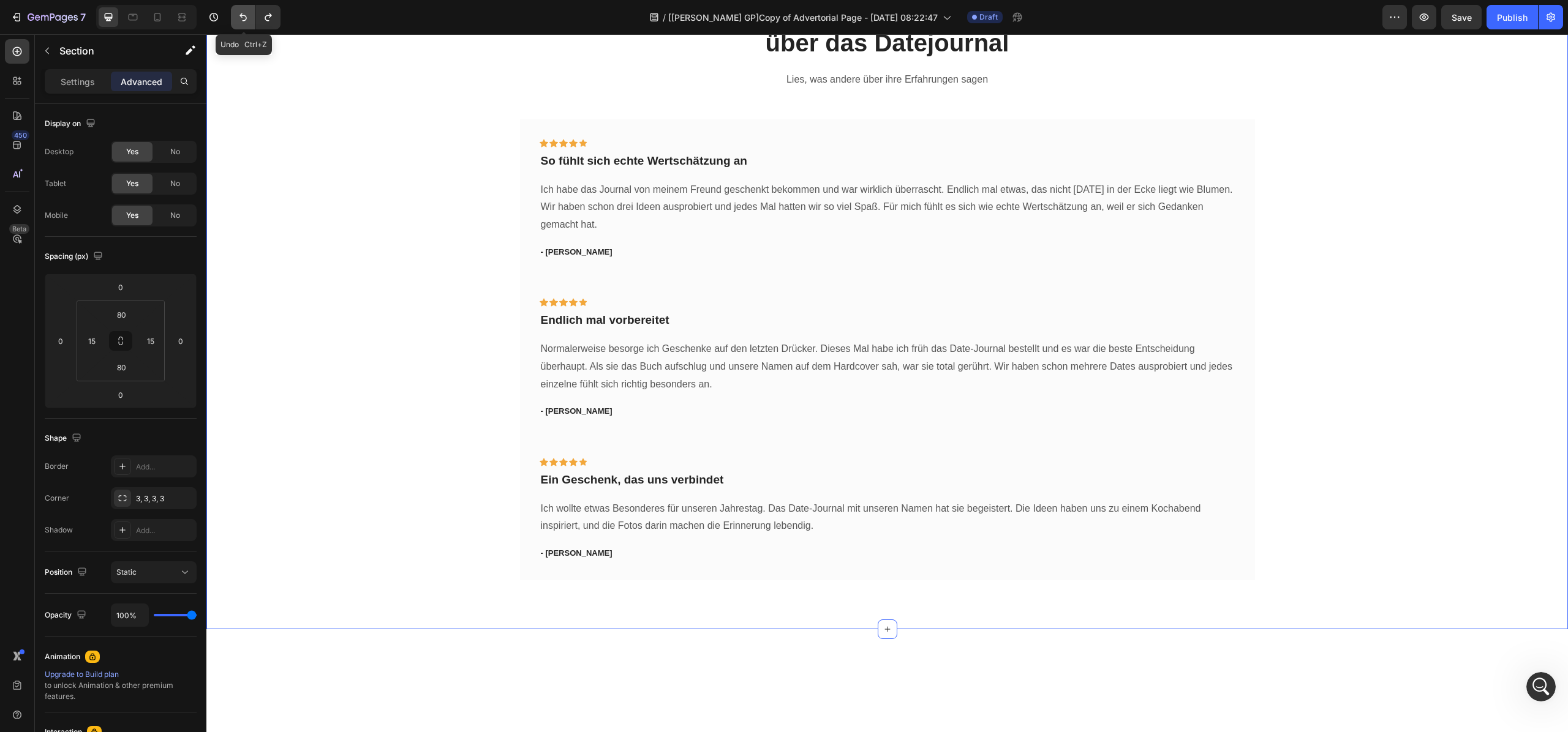
scroll to position [1661, 0]
click at [244, 18] on icon "Undo/Redo" at bounding box center [243, 18] width 12 height 12
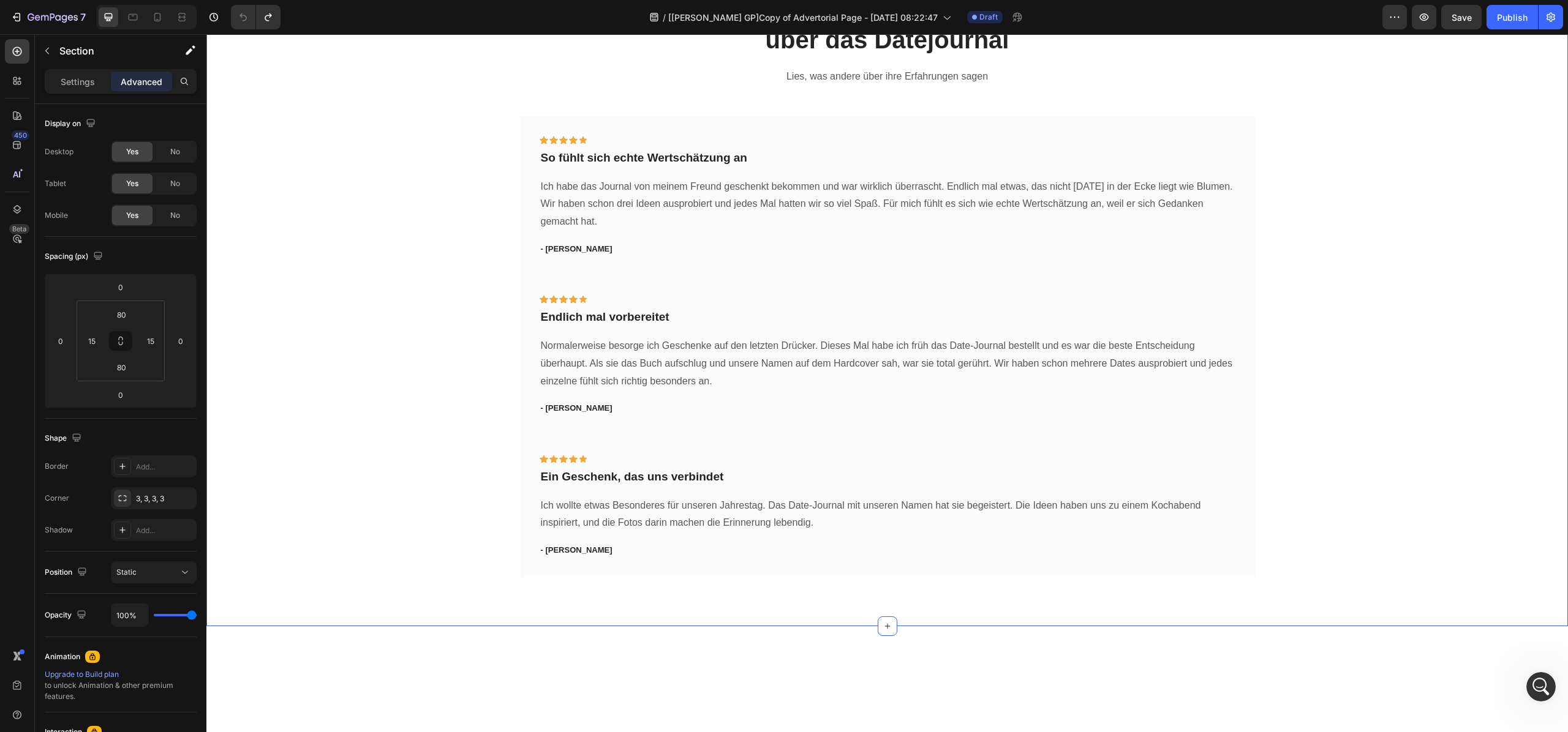
click at [714, 425] on div "Das sagen Paare über das Datejournal Heading Lies, was andere über ihre Erfahru…" at bounding box center [887, 284] width 1362 height 684
click at [131, 371] on input "80" at bounding box center [121, 367] width 25 height 18
type input "2"
type input "80"
click at [372, 504] on div "Das sagen Paare über das Datejournal Heading Lies, was andere über ihre Erfahru…" at bounding box center [887, 284] width 1343 height 587
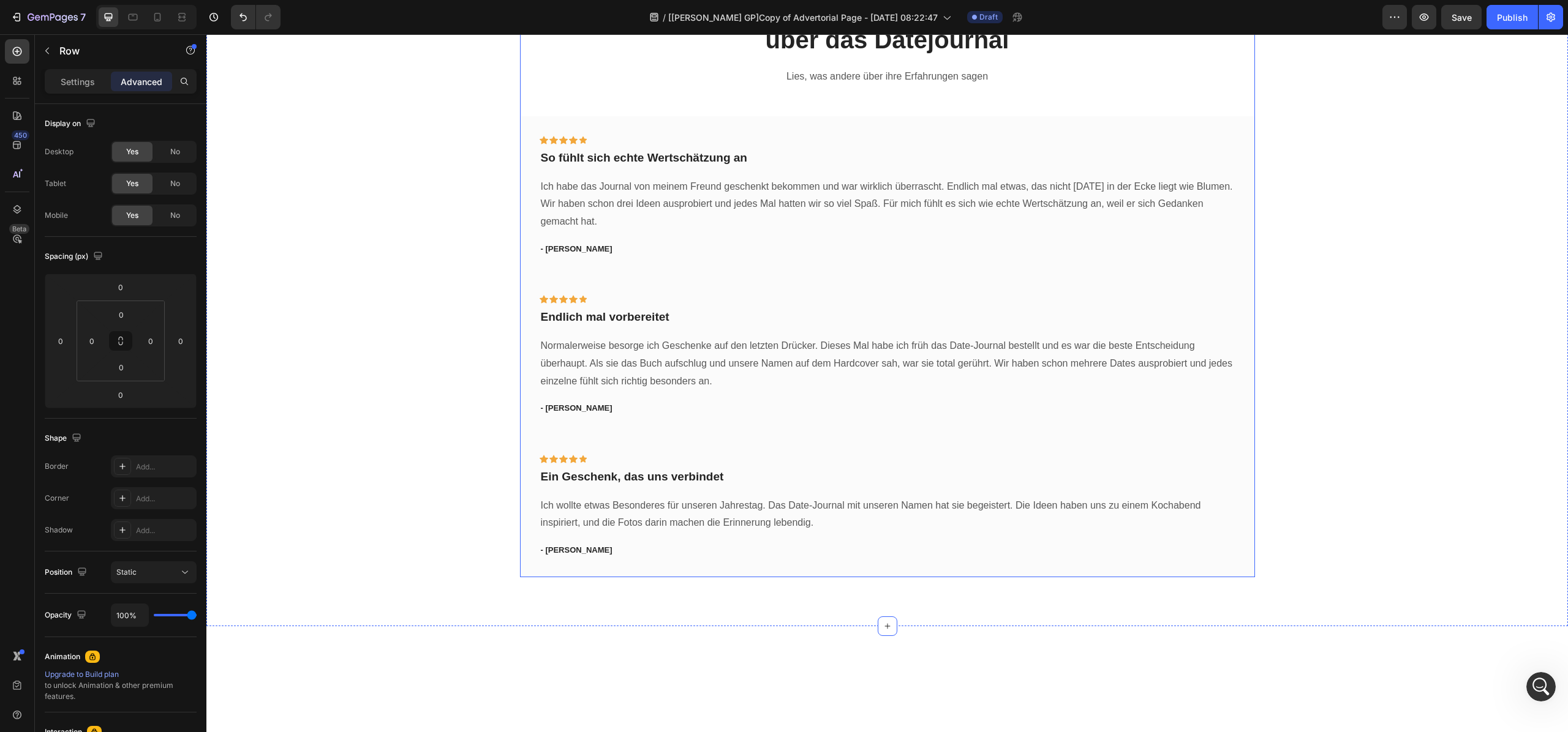
click at [806, 506] on div "Das sagen Paare über das Datejournal Heading Lies, was andere über ihre Erfahru…" at bounding box center [887, 284] width 735 height 587
click at [126, 367] on input "Auto" at bounding box center [121, 367] width 25 height 18
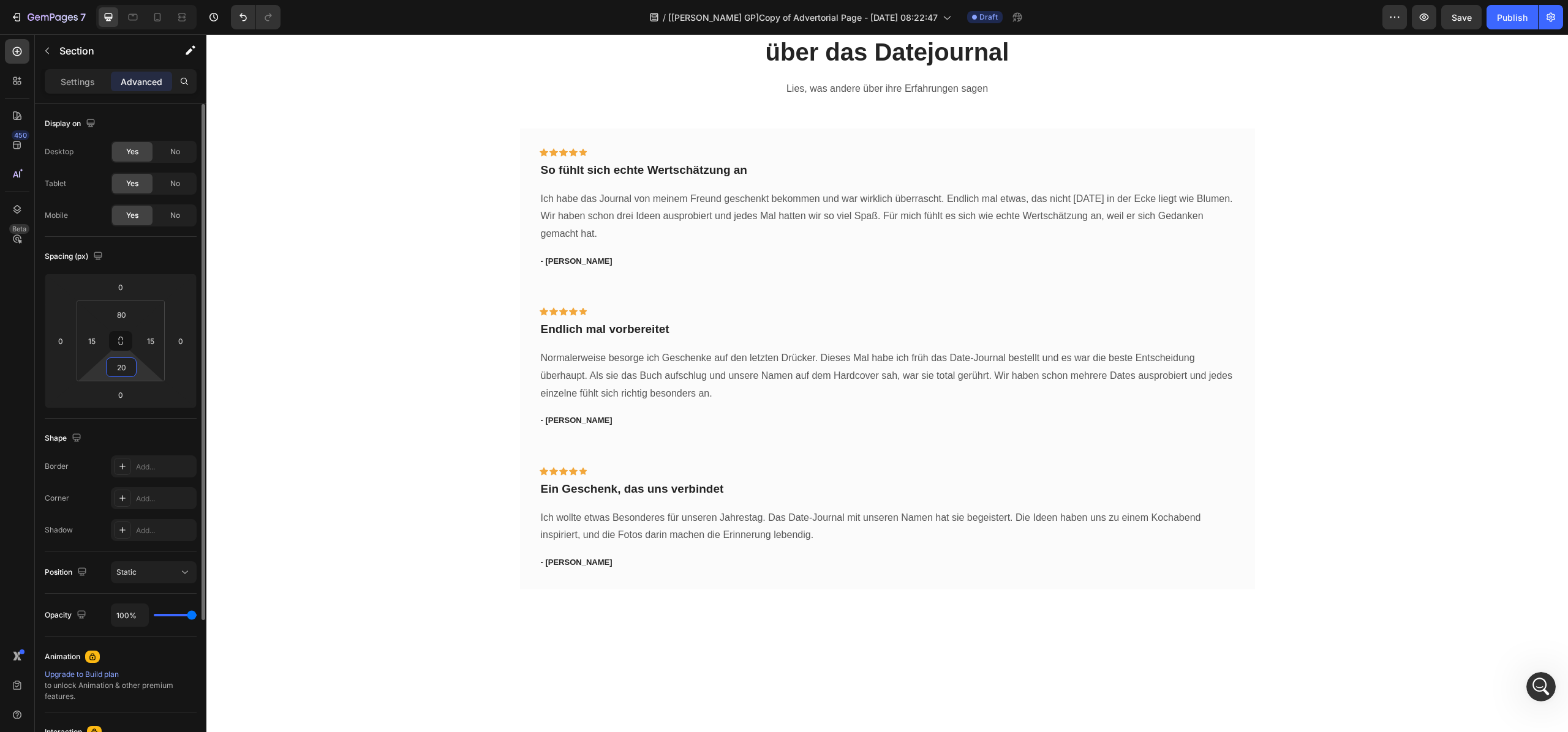
type input "2"
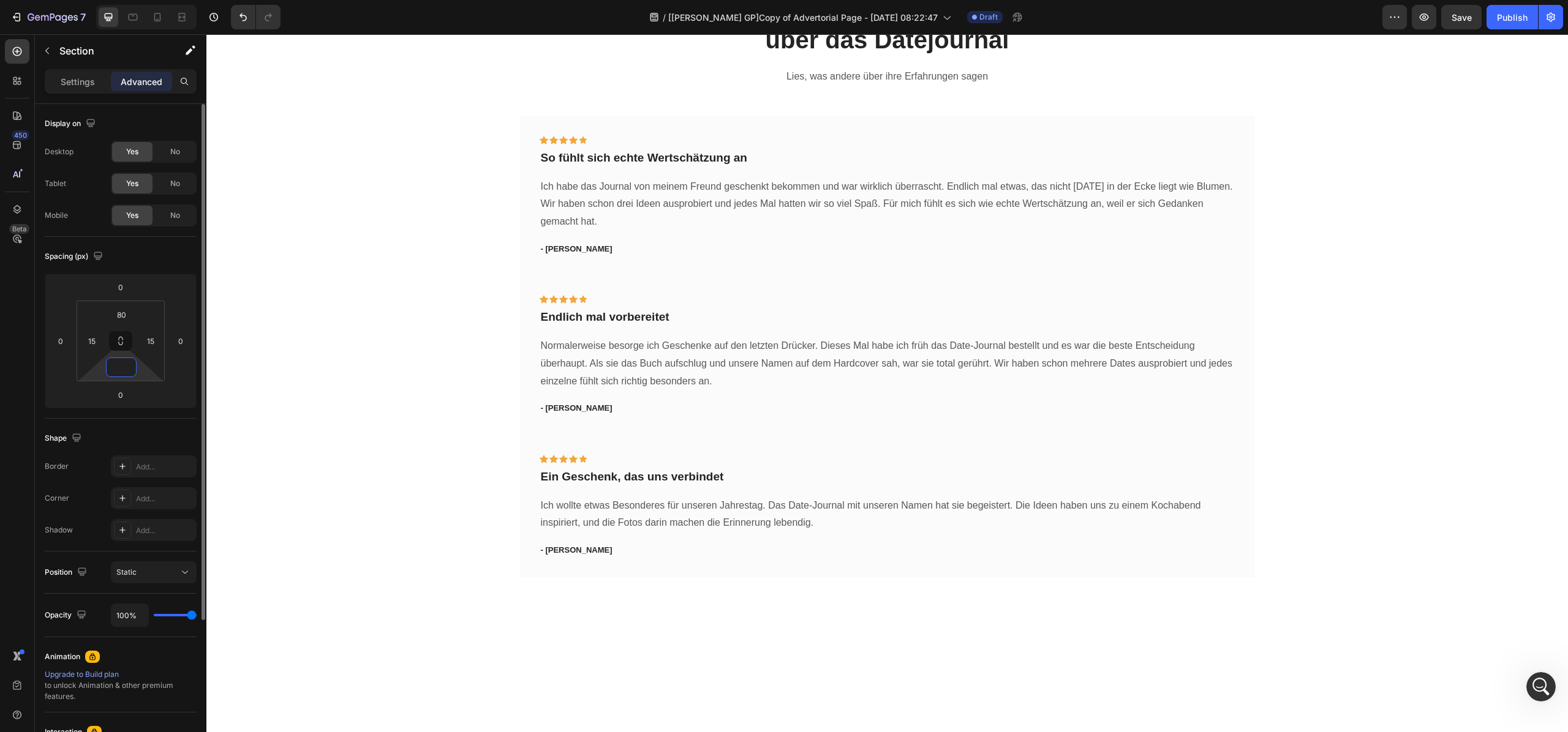
type input "1"
type input "0"
click at [520, 535] on div "Das sagen Paare über das Datejournal Heading Lies, was andere über ihre Erfahru…" at bounding box center [887, 284] width 735 height 587
click at [134, 371] on div "80" at bounding box center [121, 367] width 31 height 19
click at [129, 367] on input "80" at bounding box center [121, 367] width 25 height 18
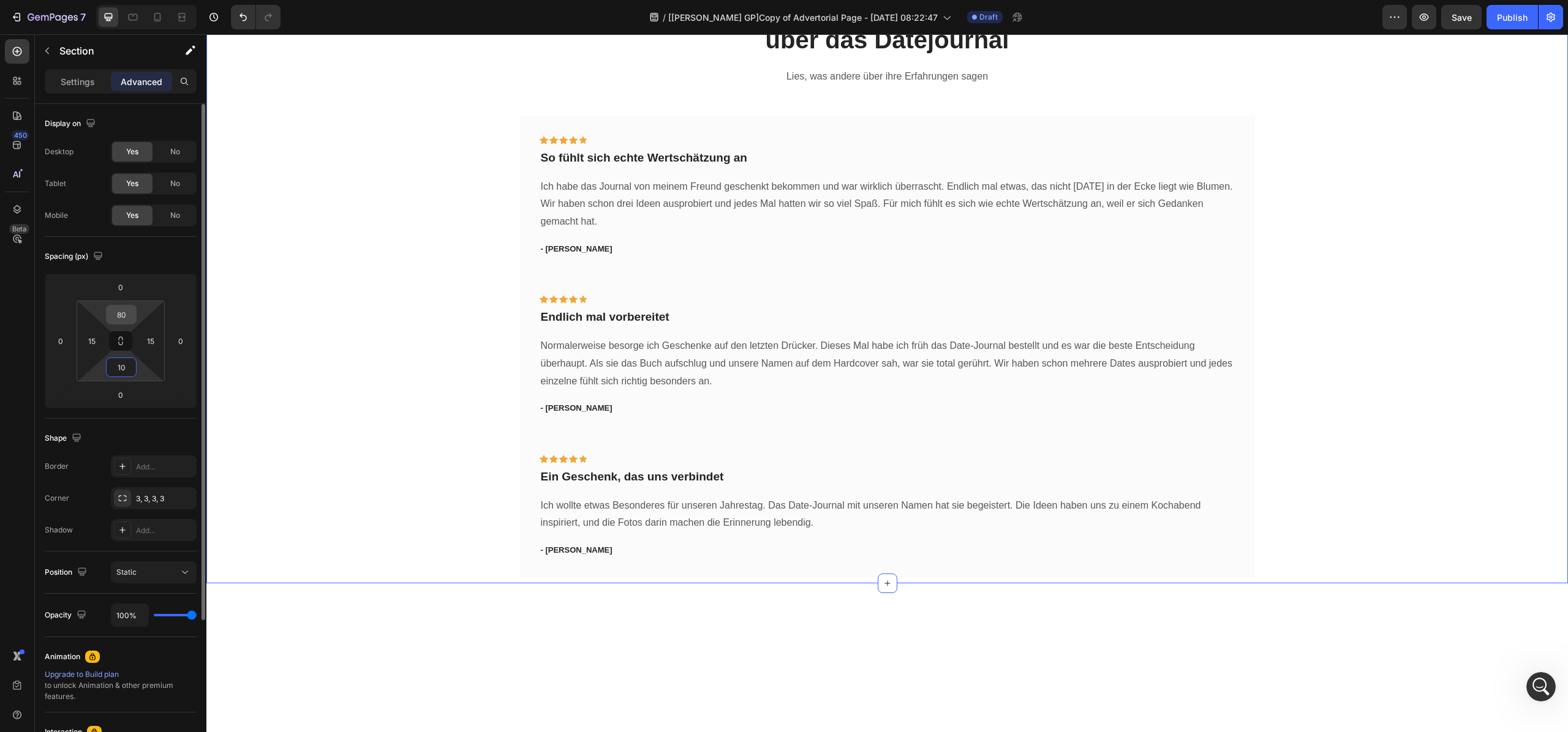
type input "10"
click at [128, 313] on input "80" at bounding box center [121, 314] width 25 height 18
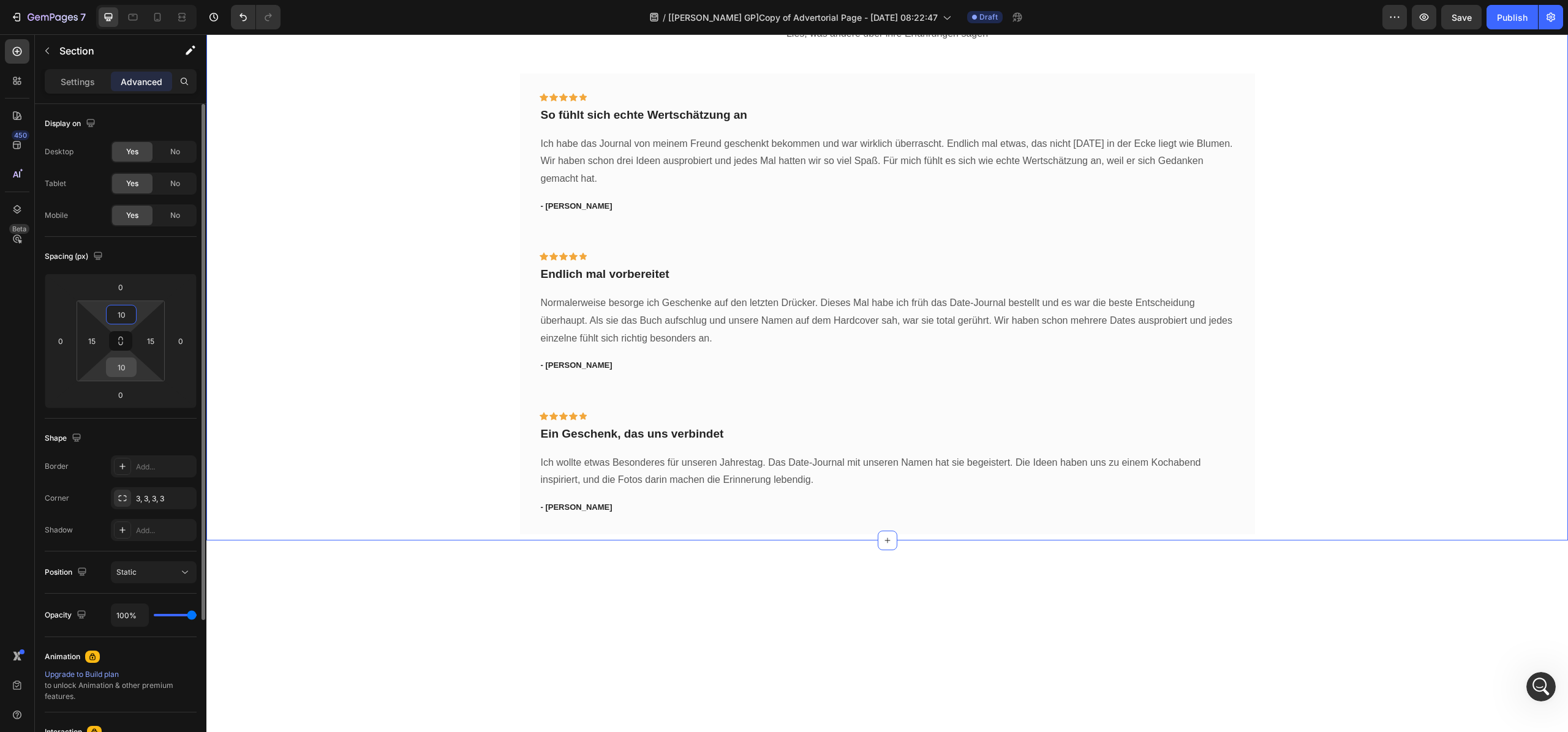
type input "10"
click at [128, 365] on input "10" at bounding box center [121, 367] width 25 height 18
type input "80"
click at [126, 312] on input "10" at bounding box center [121, 314] width 25 height 18
type input "1"
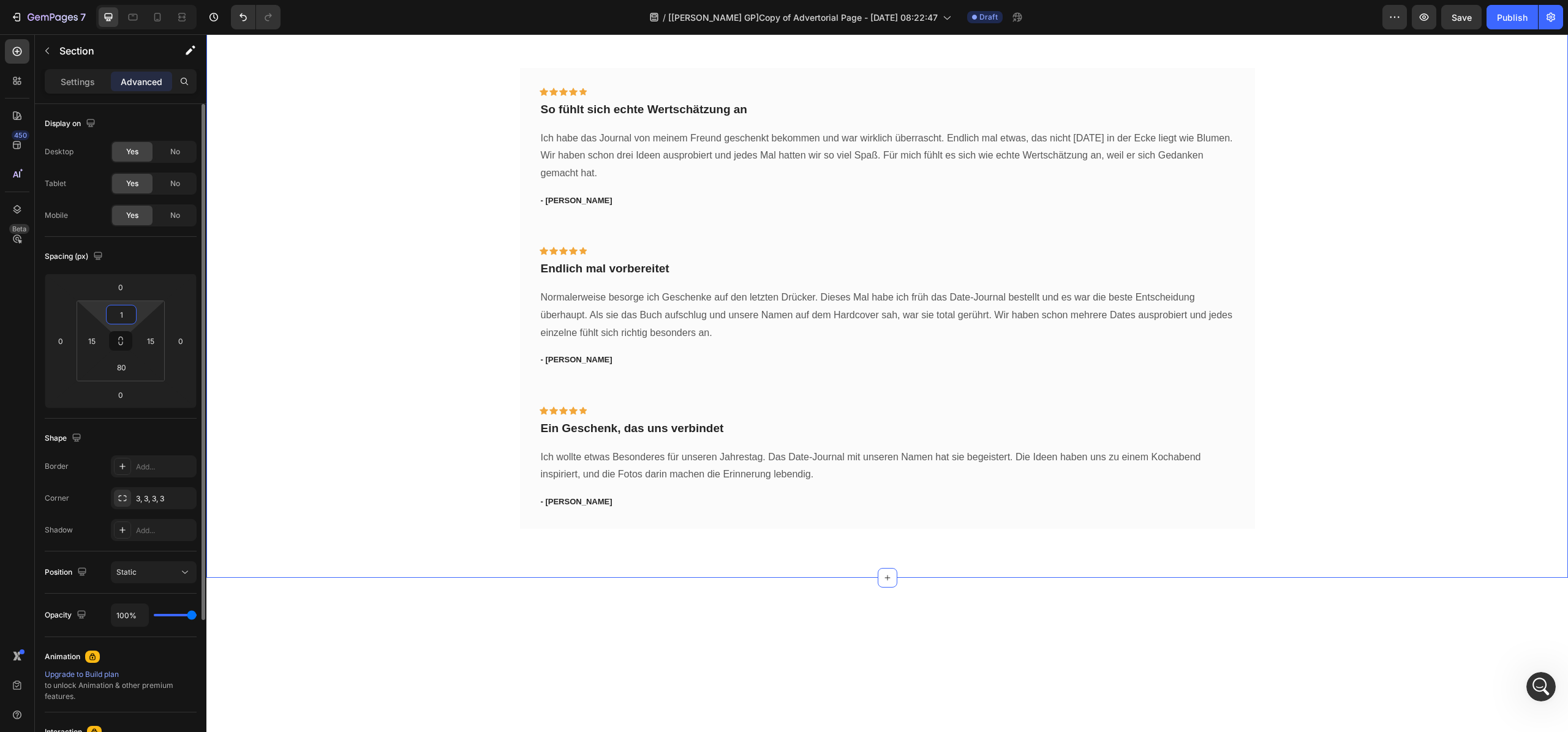
type input "10"
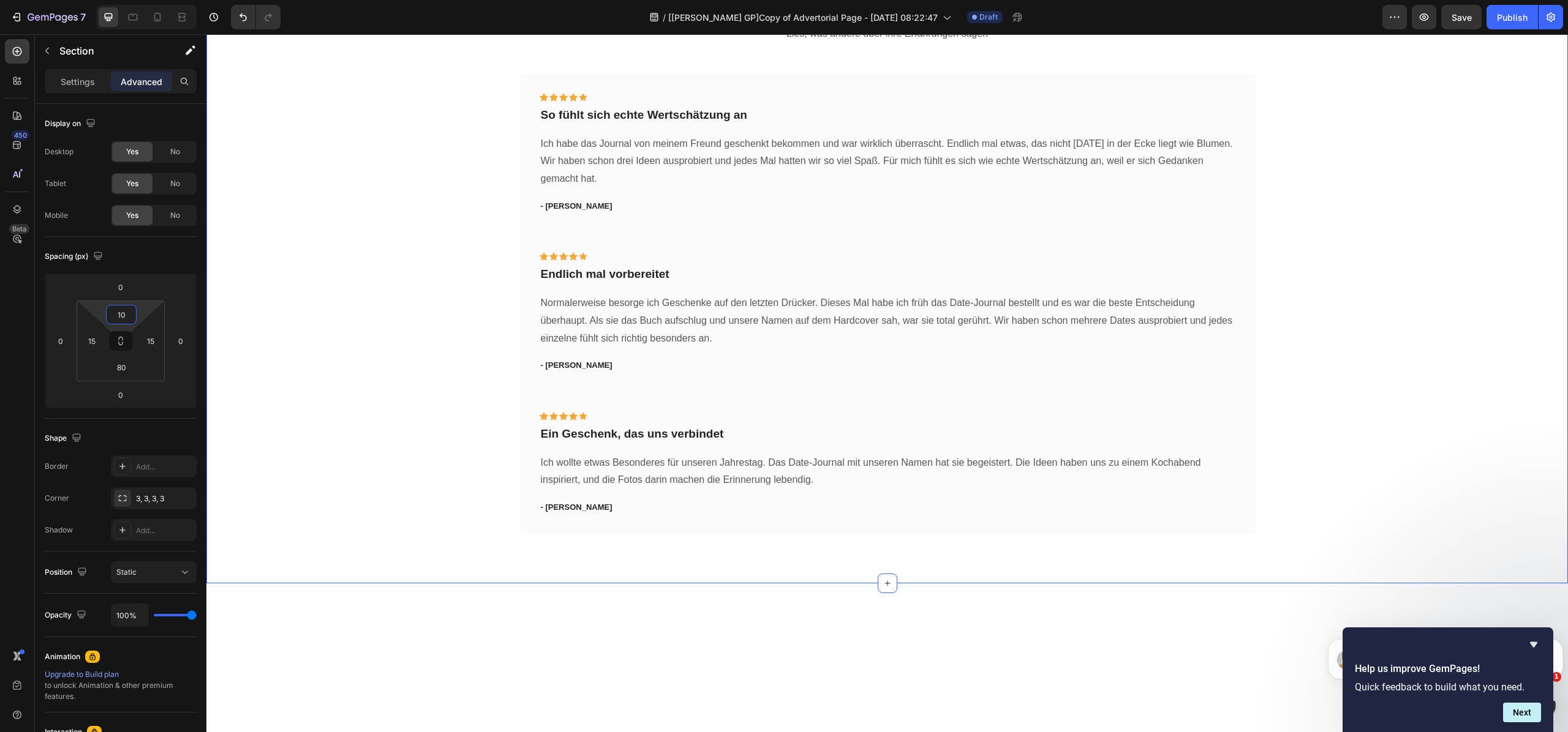
scroll to position [0, 0]
click at [152, 19] on icon at bounding box center [158, 18] width 12 height 12
type input "0"
type input "20"
type input "0"
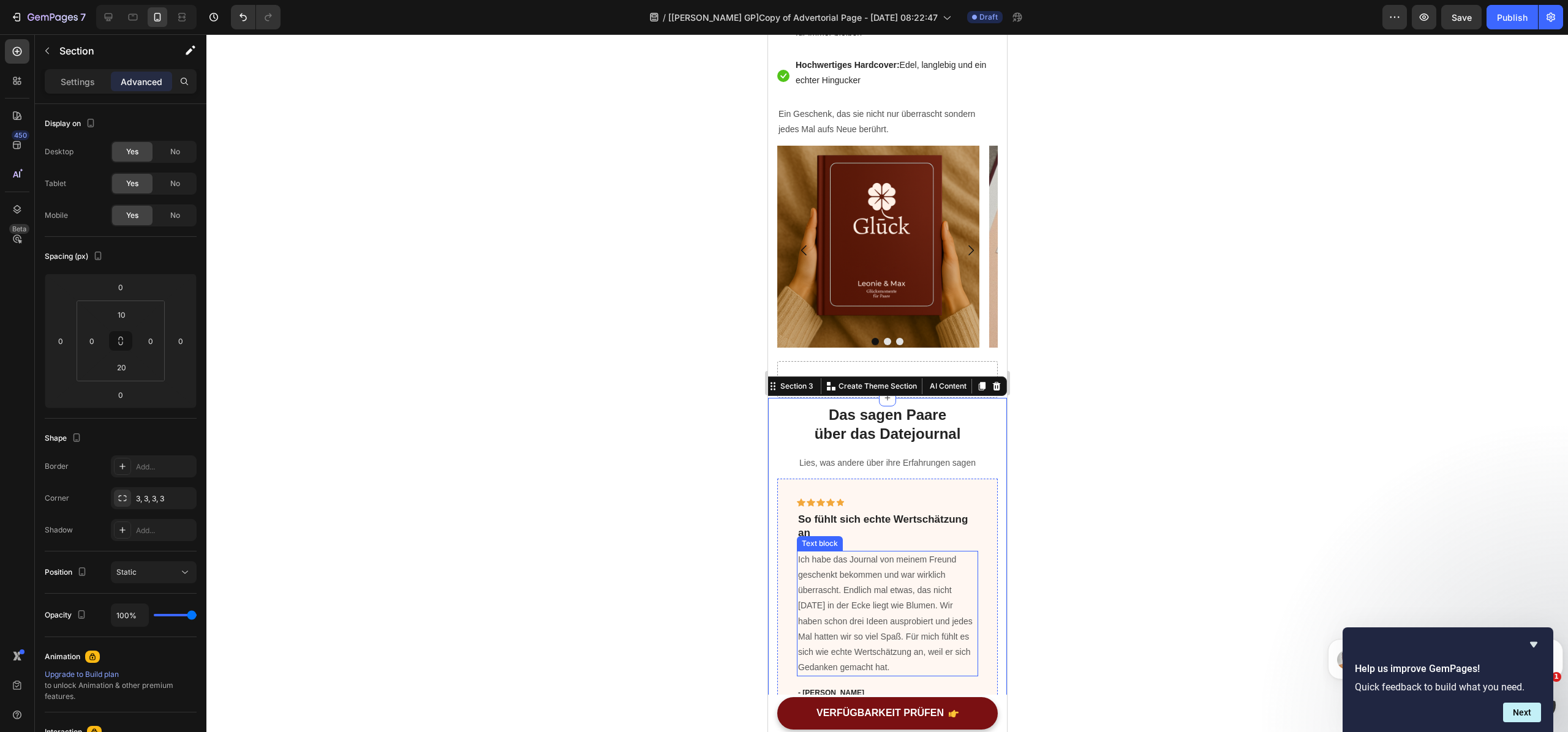
scroll to position [1447, 0]
click at [1202, 375] on div at bounding box center [887, 383] width 1362 height 698
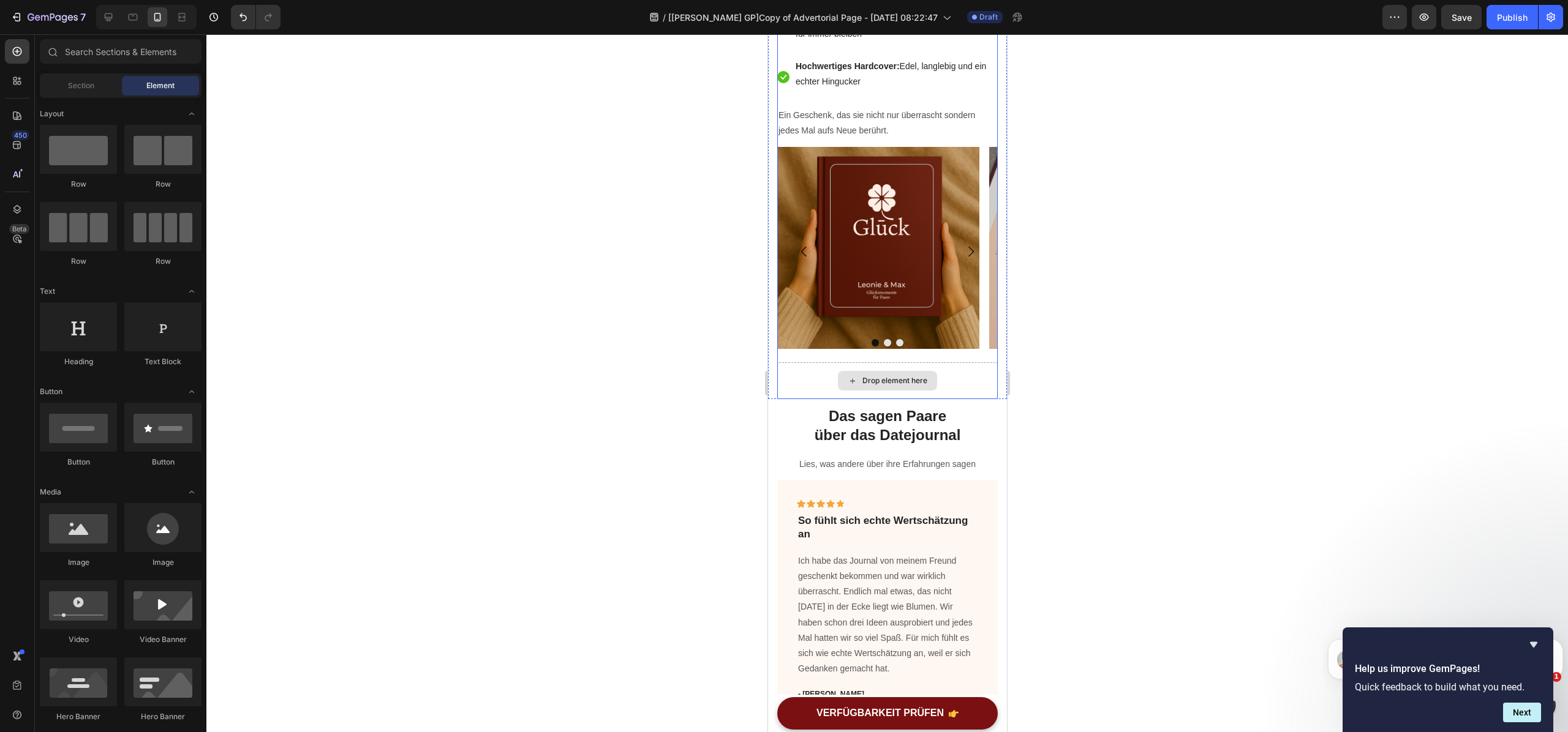
click at [960, 399] on div "Drop element here" at bounding box center [887, 381] width 220 height 37
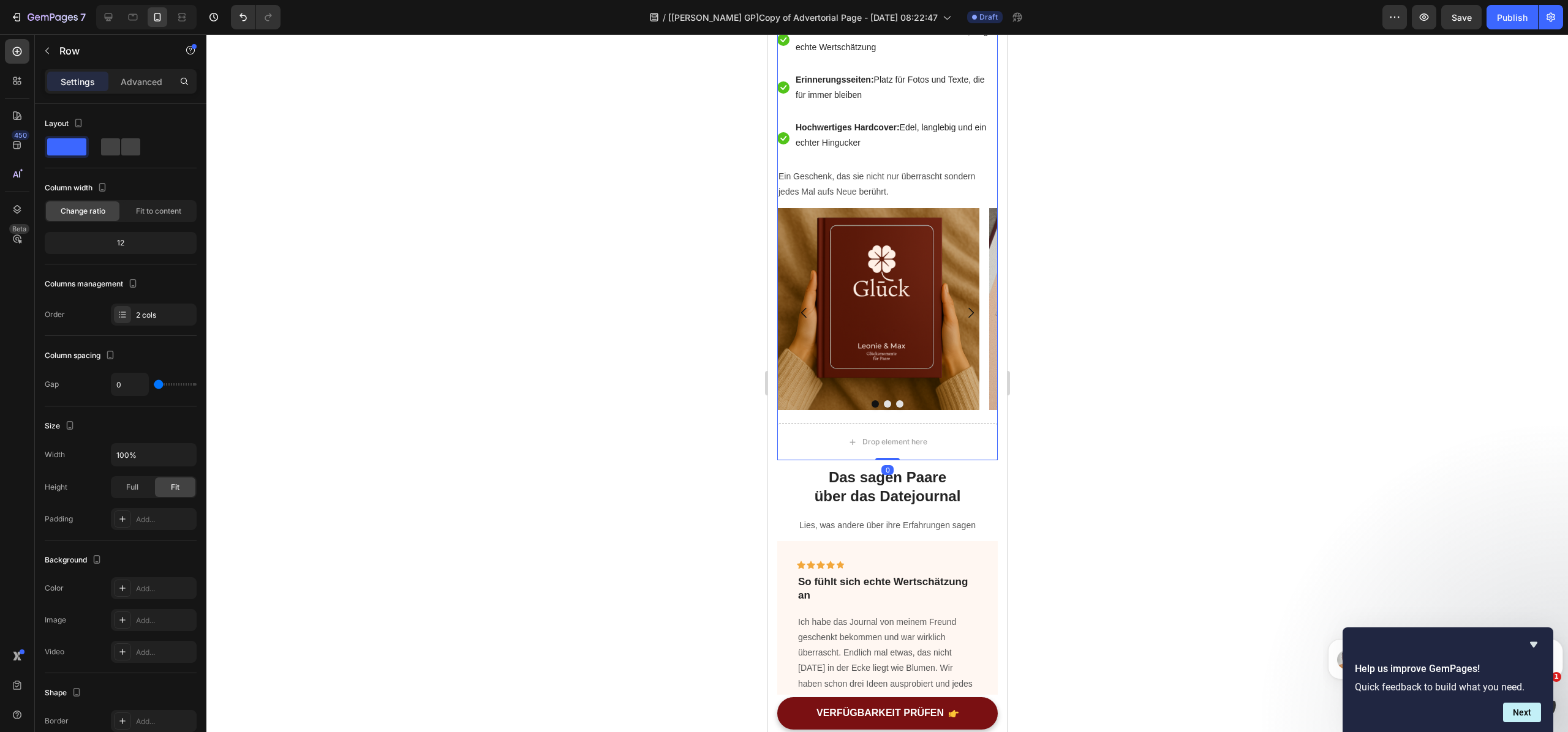
scroll to position [1409, 0]
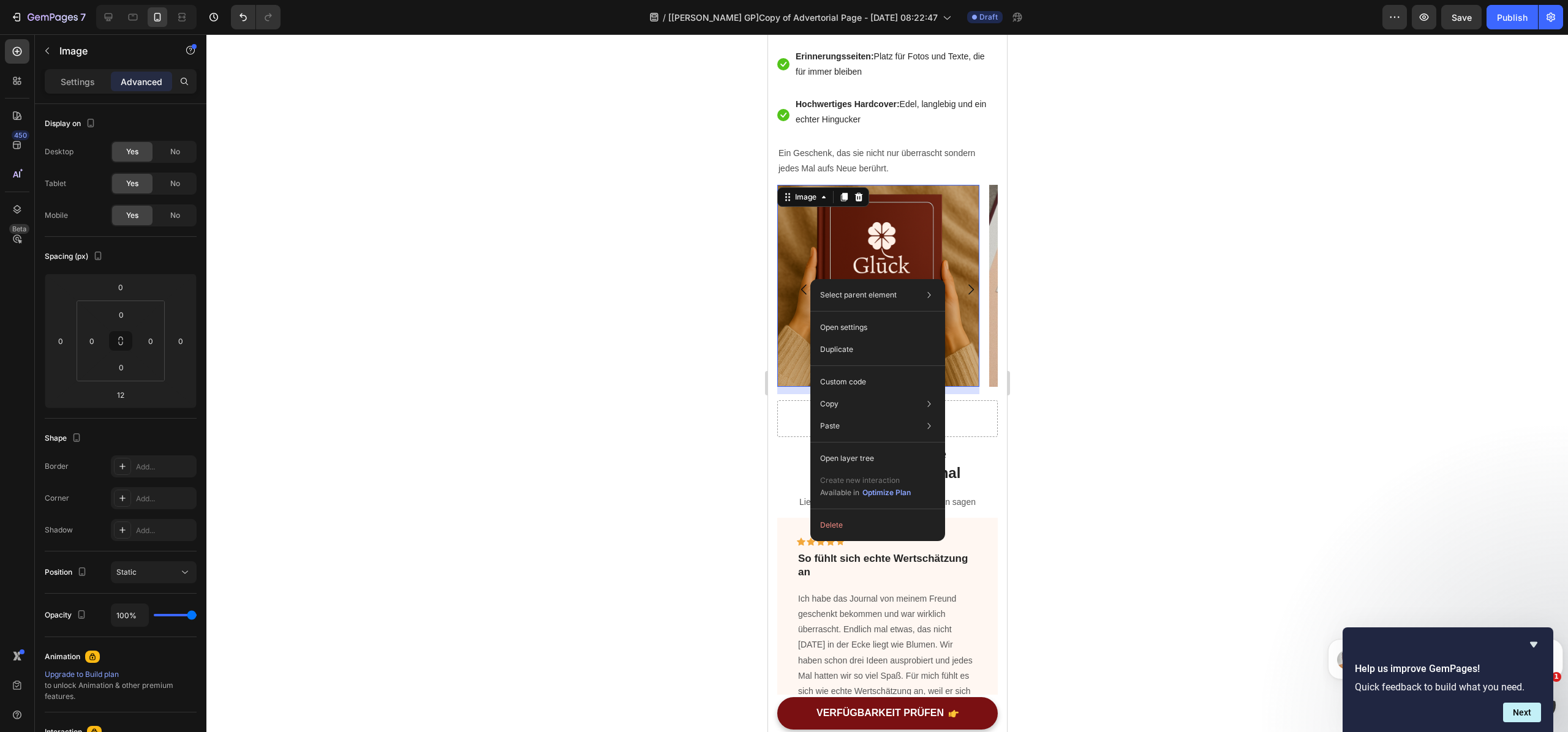
click at [1150, 343] on div at bounding box center [887, 383] width 1362 height 698
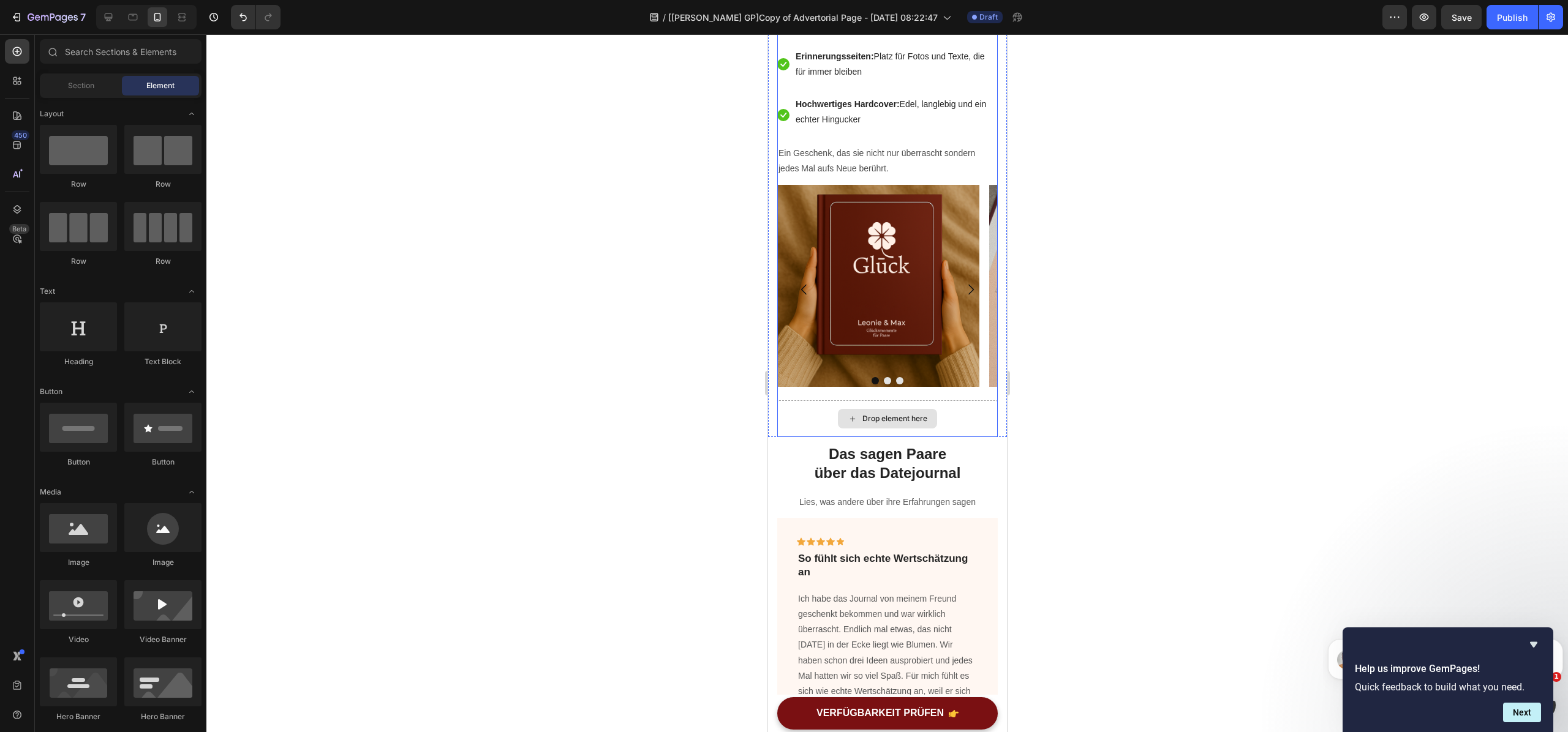
click at [961, 437] on div "Drop element here" at bounding box center [887, 419] width 220 height 37
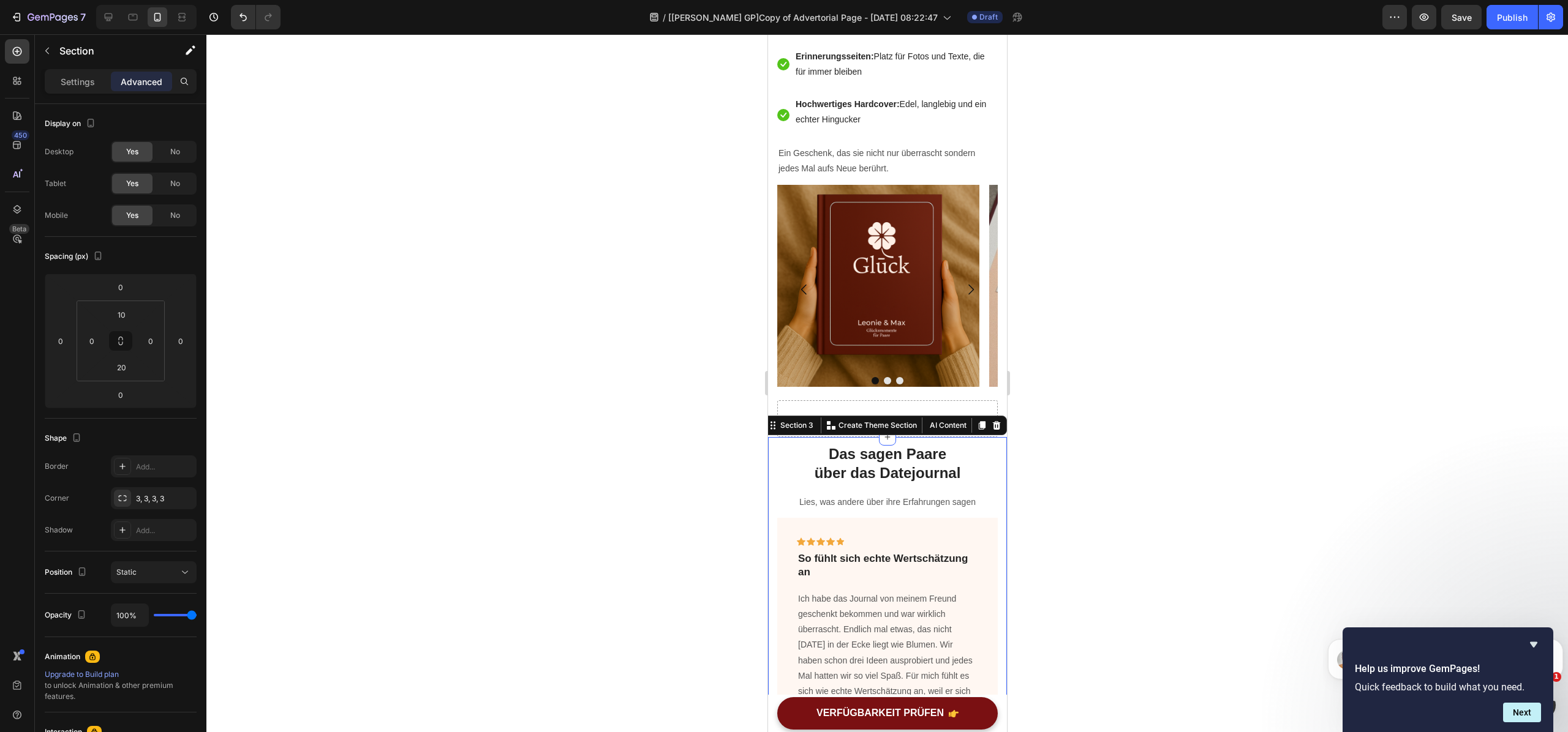
click at [130, 316] on input "10" at bounding box center [121, 314] width 25 height 18
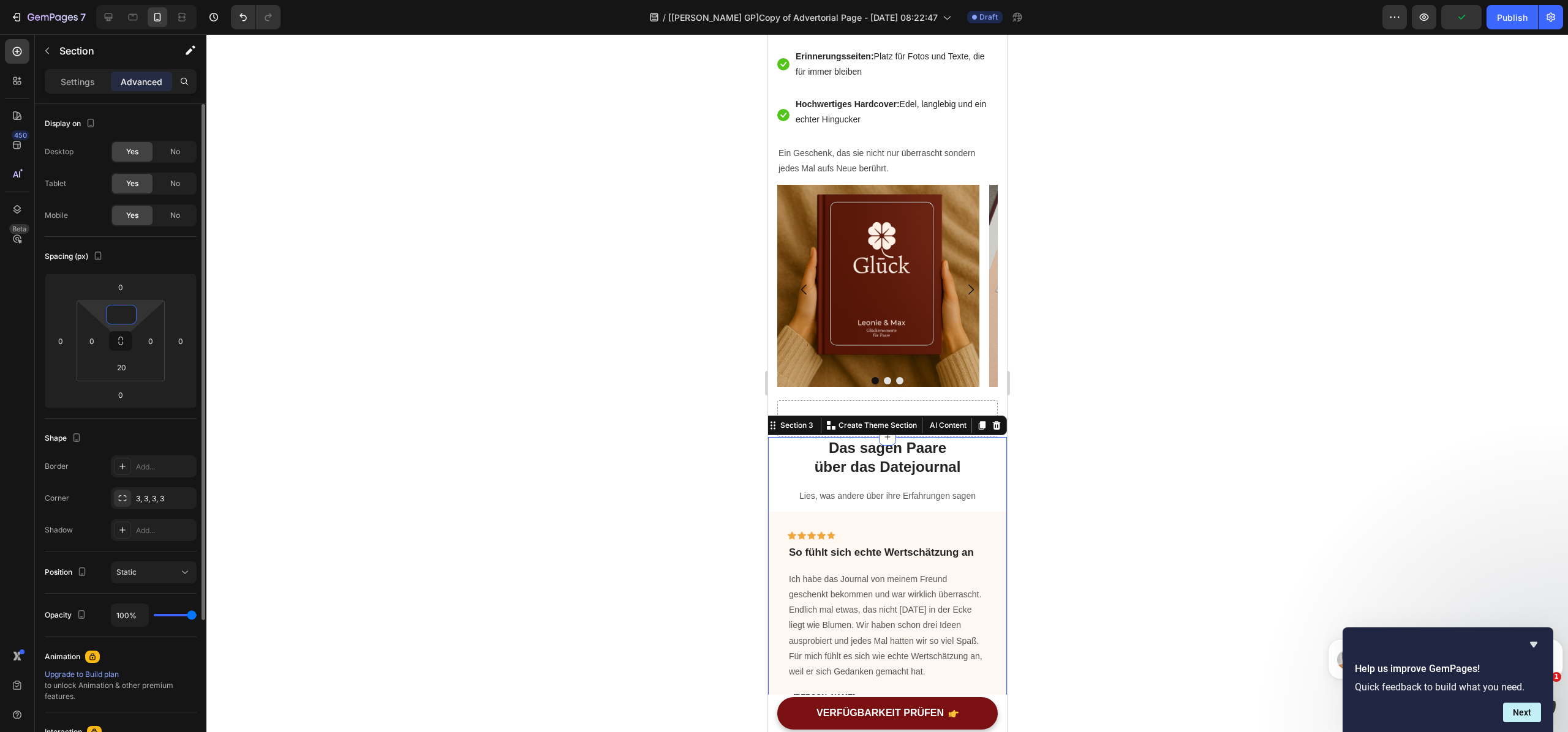
type input "0"
type input "-"
type input "0"
click at [1103, 446] on div at bounding box center [887, 383] width 1362 height 698
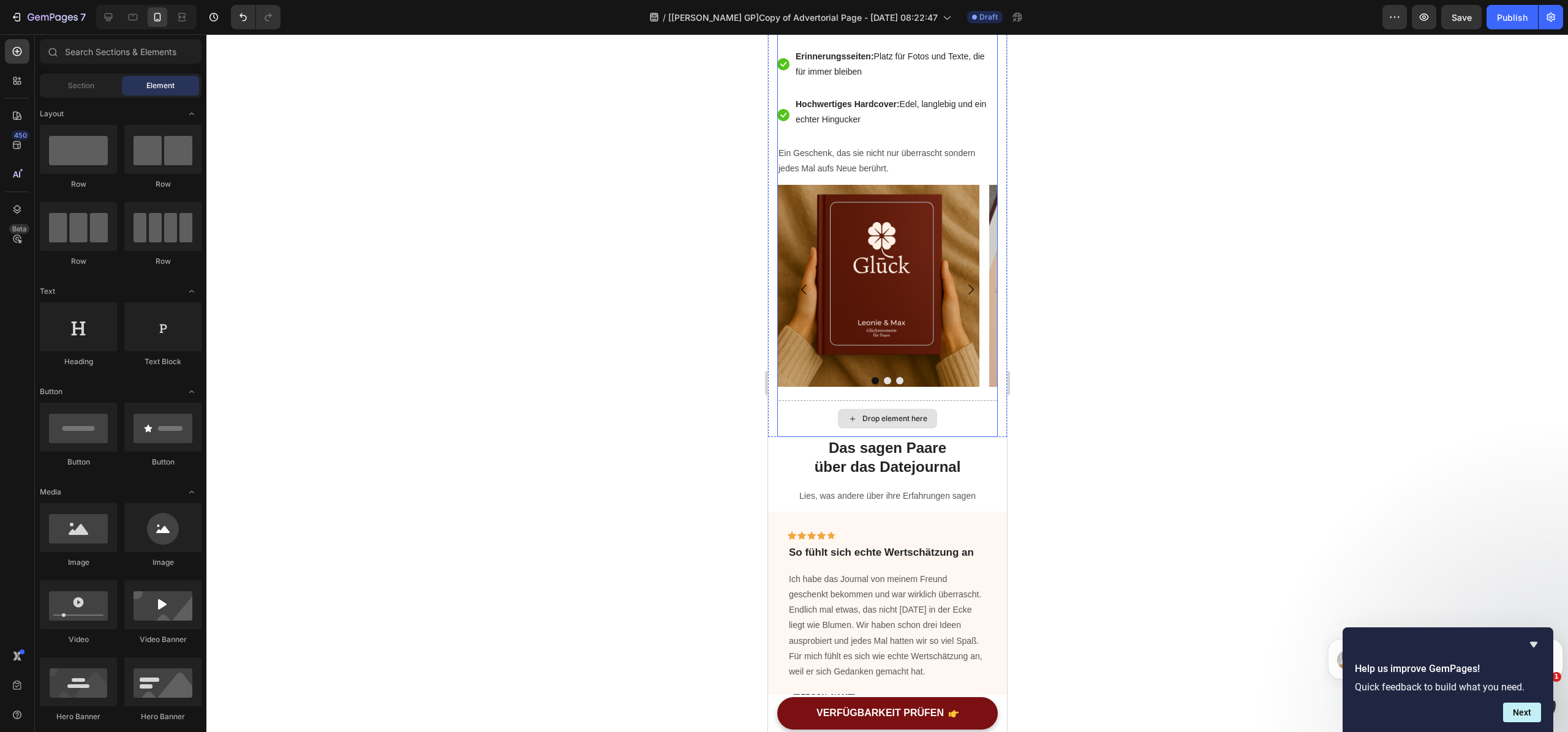
click at [962, 437] on div "Drop element here" at bounding box center [887, 419] width 220 height 37
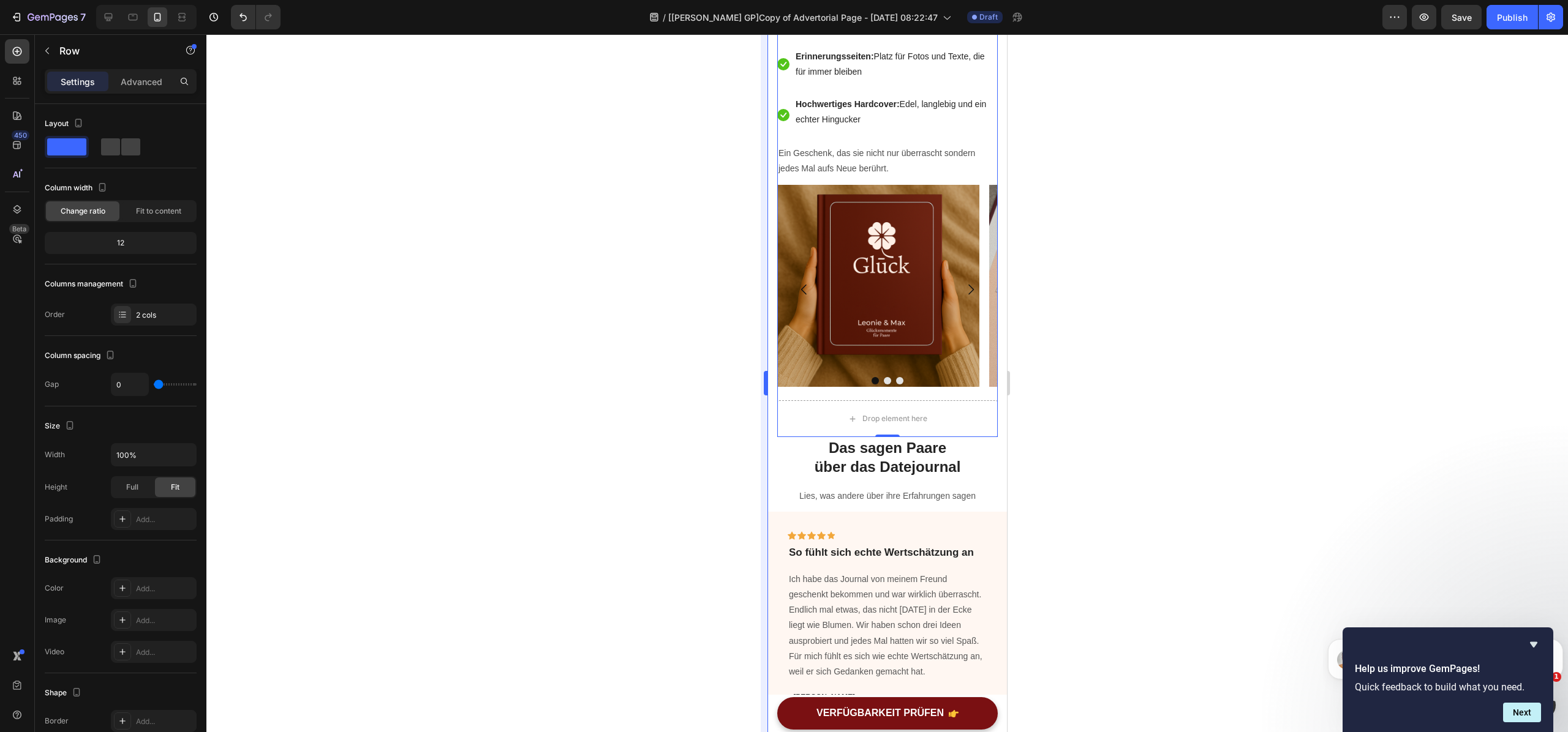
drag, startPoint x: 357, startPoint y: 288, endPoint x: 761, endPoint y: 455, distance: 437.2
click at [761, 455] on div "333333 100 % 333333 100 %" at bounding box center [887, 383] width 1362 height 698
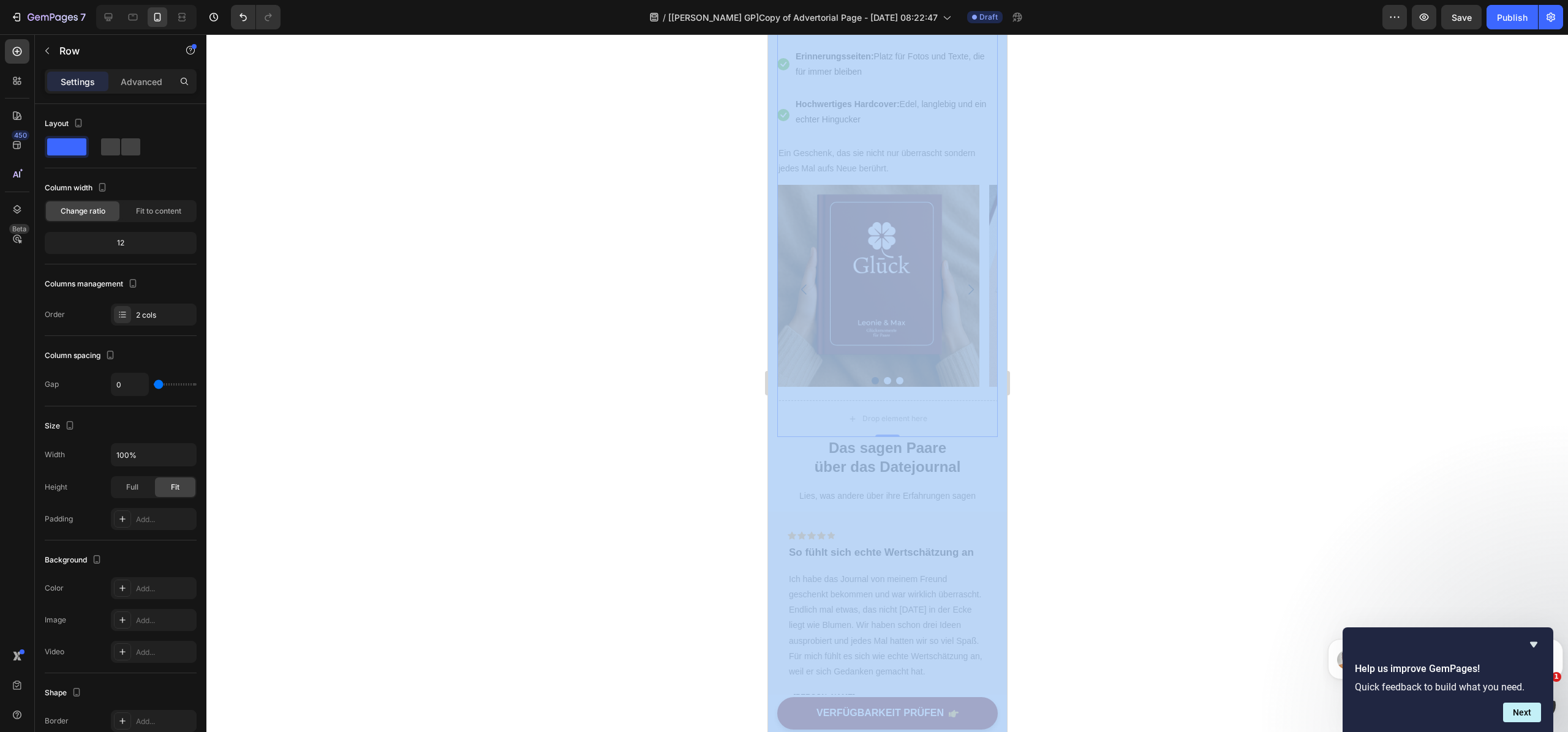
click at [1211, 428] on div at bounding box center [887, 383] width 1362 height 698
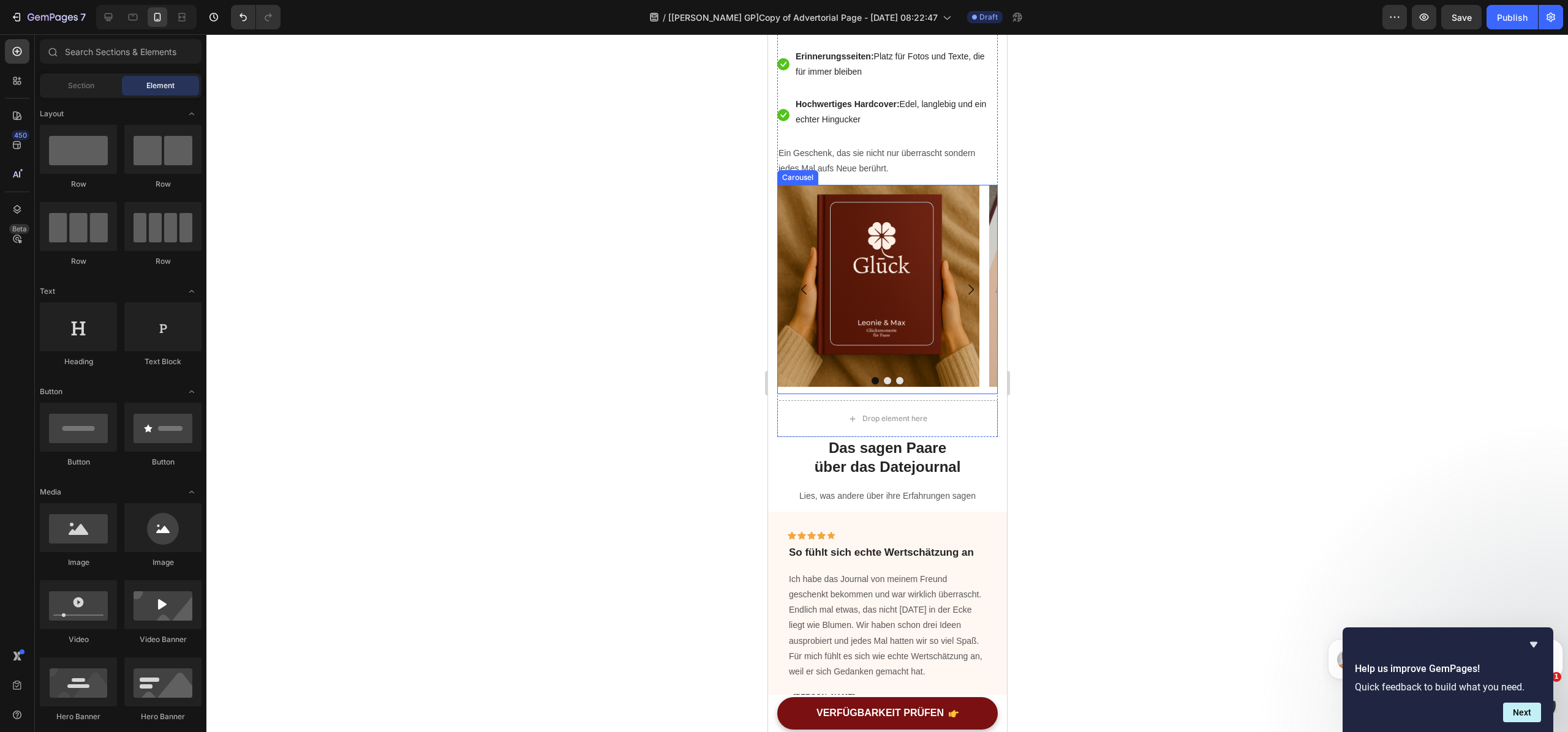
click at [963, 296] on icon "Carousel Next Arrow" at bounding box center [970, 289] width 15 height 15
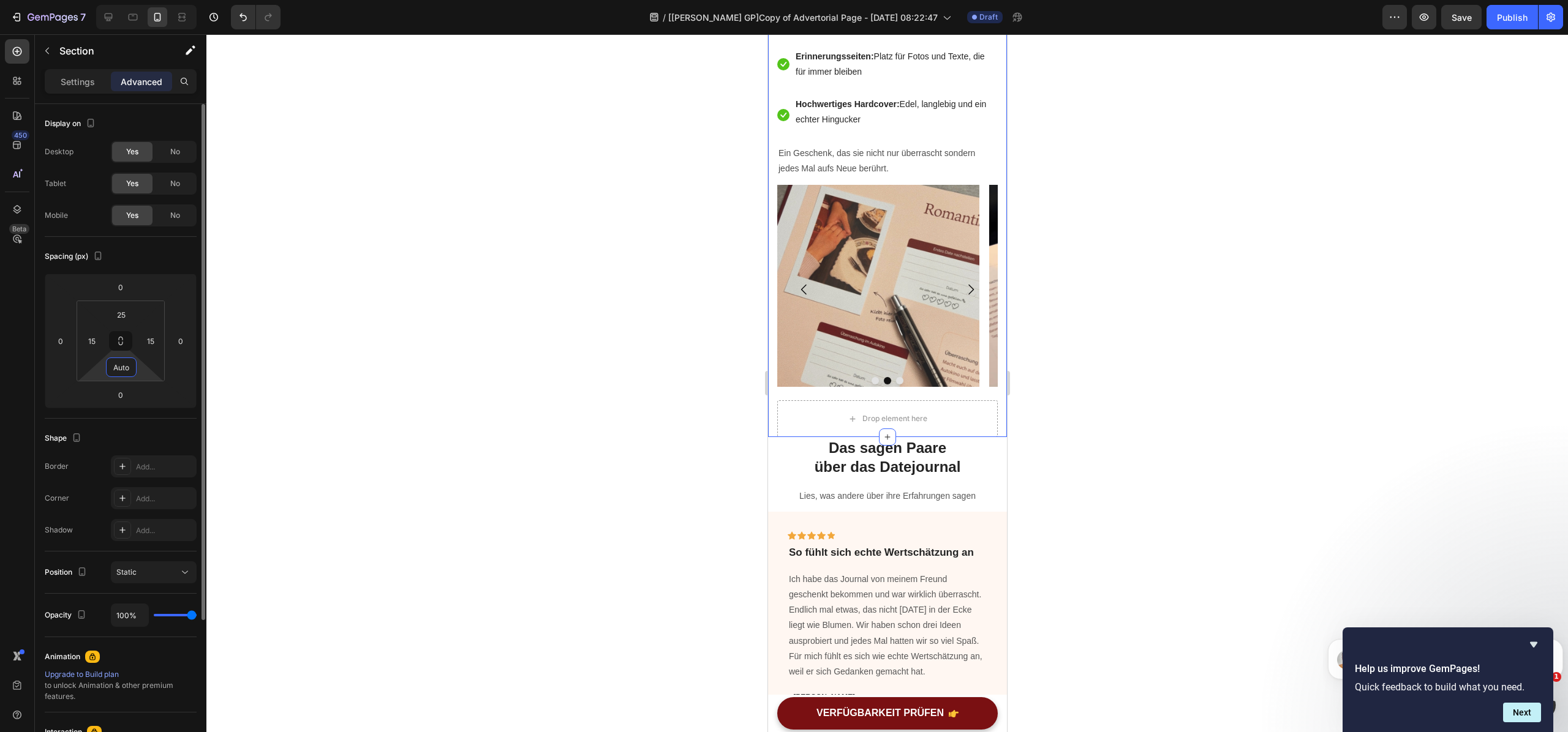
click at [130, 370] on input "Auto" at bounding box center [121, 367] width 25 height 18
type input "0"
click at [129, 399] on input "0" at bounding box center [121, 394] width 25 height 18
type input "1"
type input "-1"
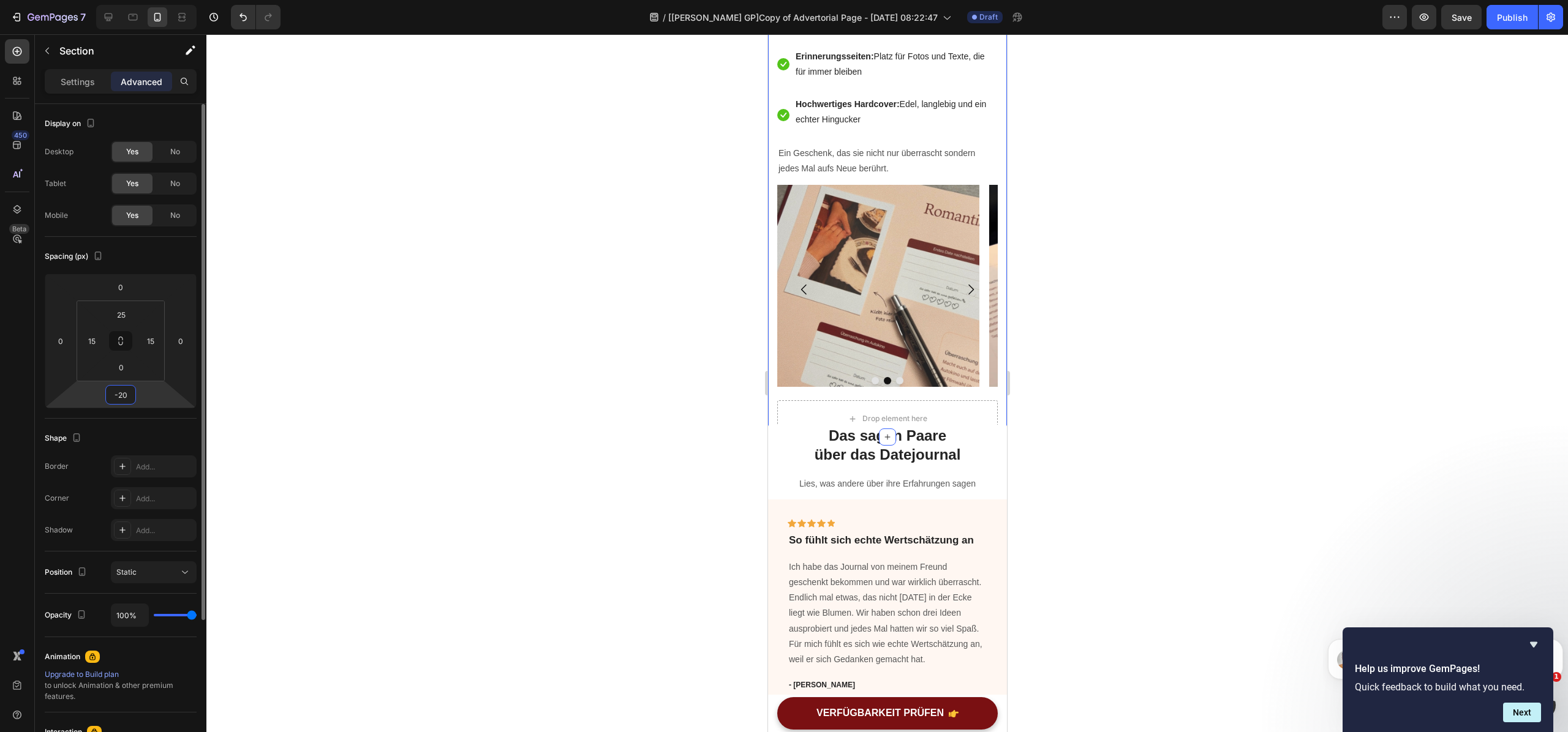
type input "-2"
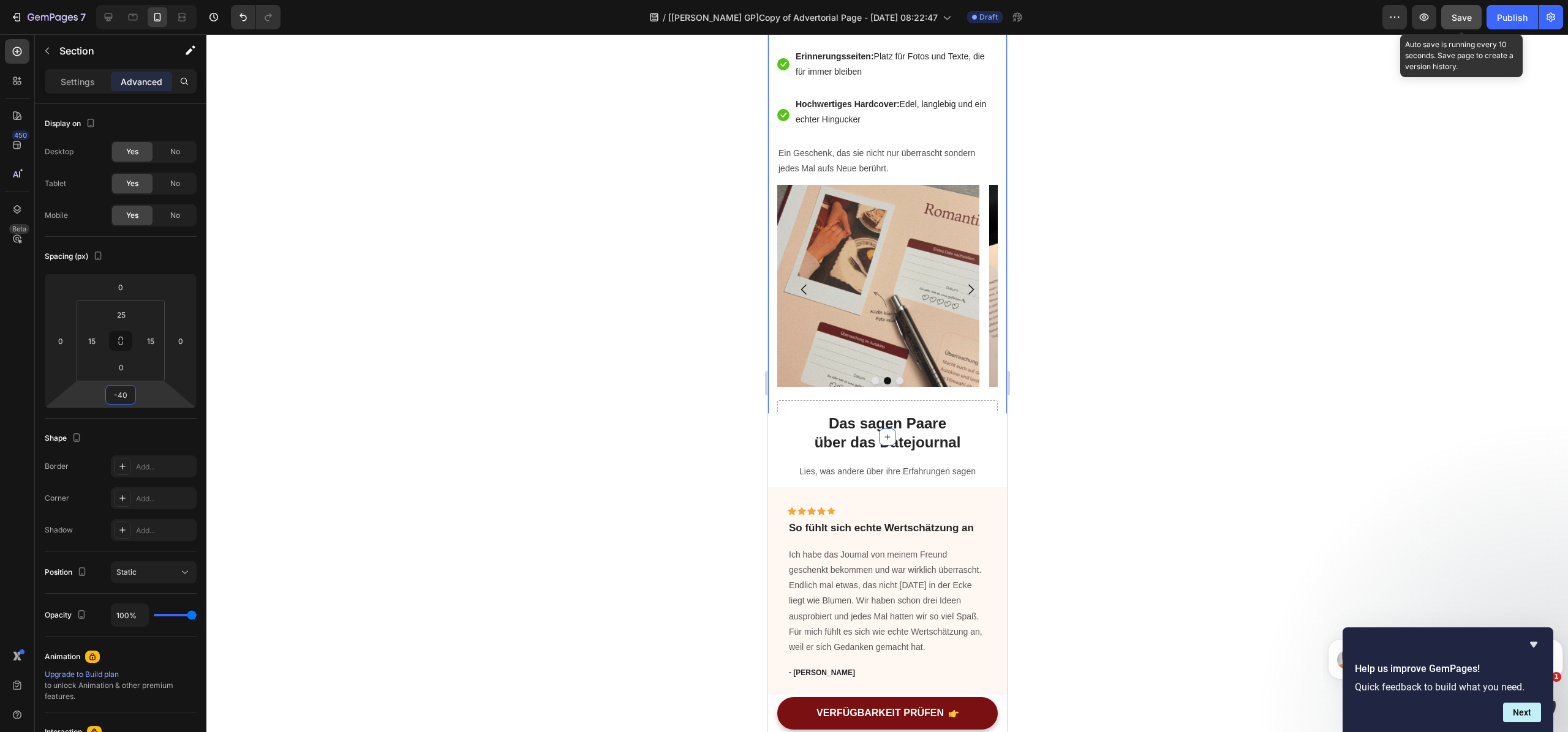
type input "-40"
click at [1471, 12] on span "Save" at bounding box center [1461, 18] width 20 height 11
click at [1424, 11] on icon "button" at bounding box center [1424, 18] width 12 height 12
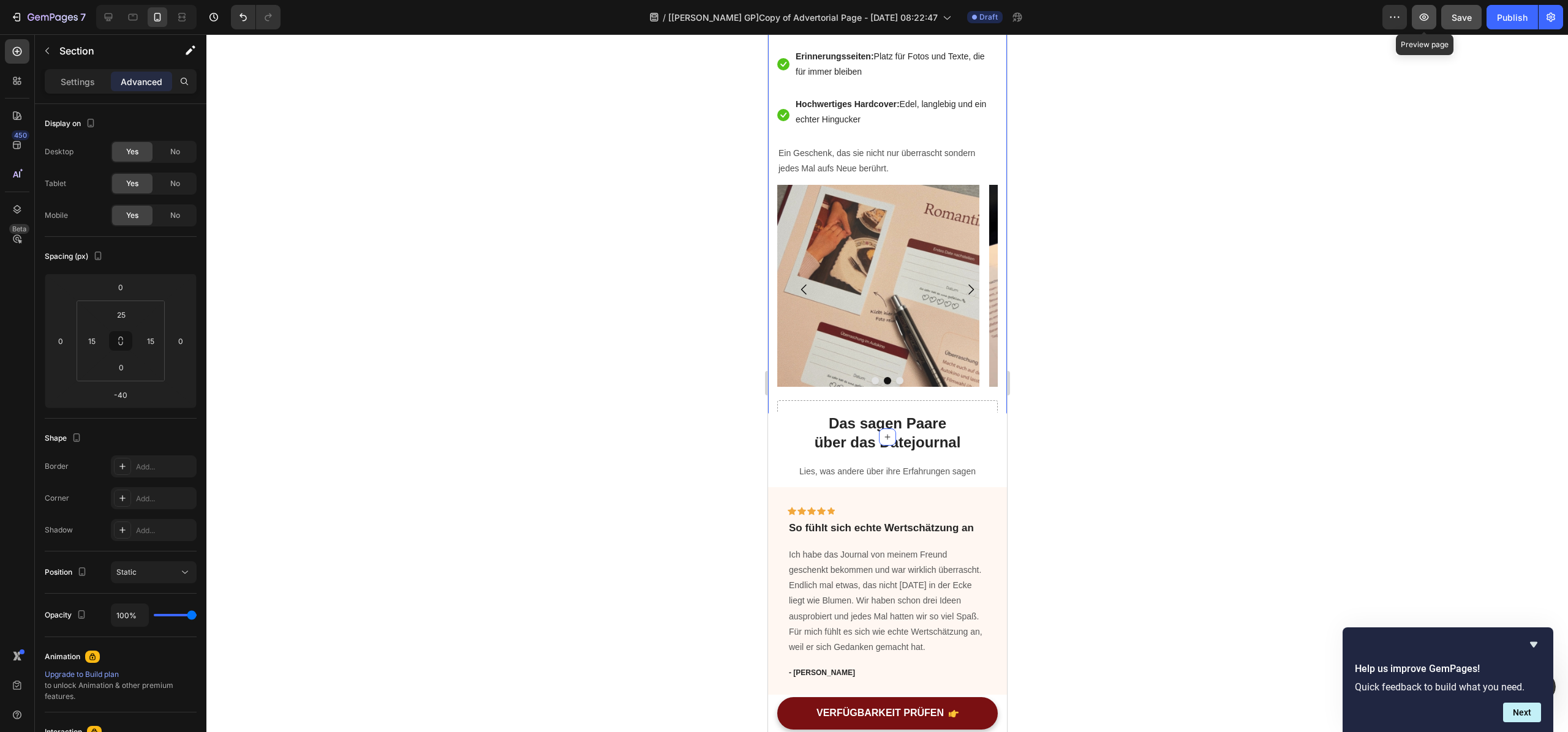
click at [1427, 25] on button "button" at bounding box center [1424, 18] width 25 height 25
click at [129, 397] on input "-40" at bounding box center [121, 394] width 25 height 18
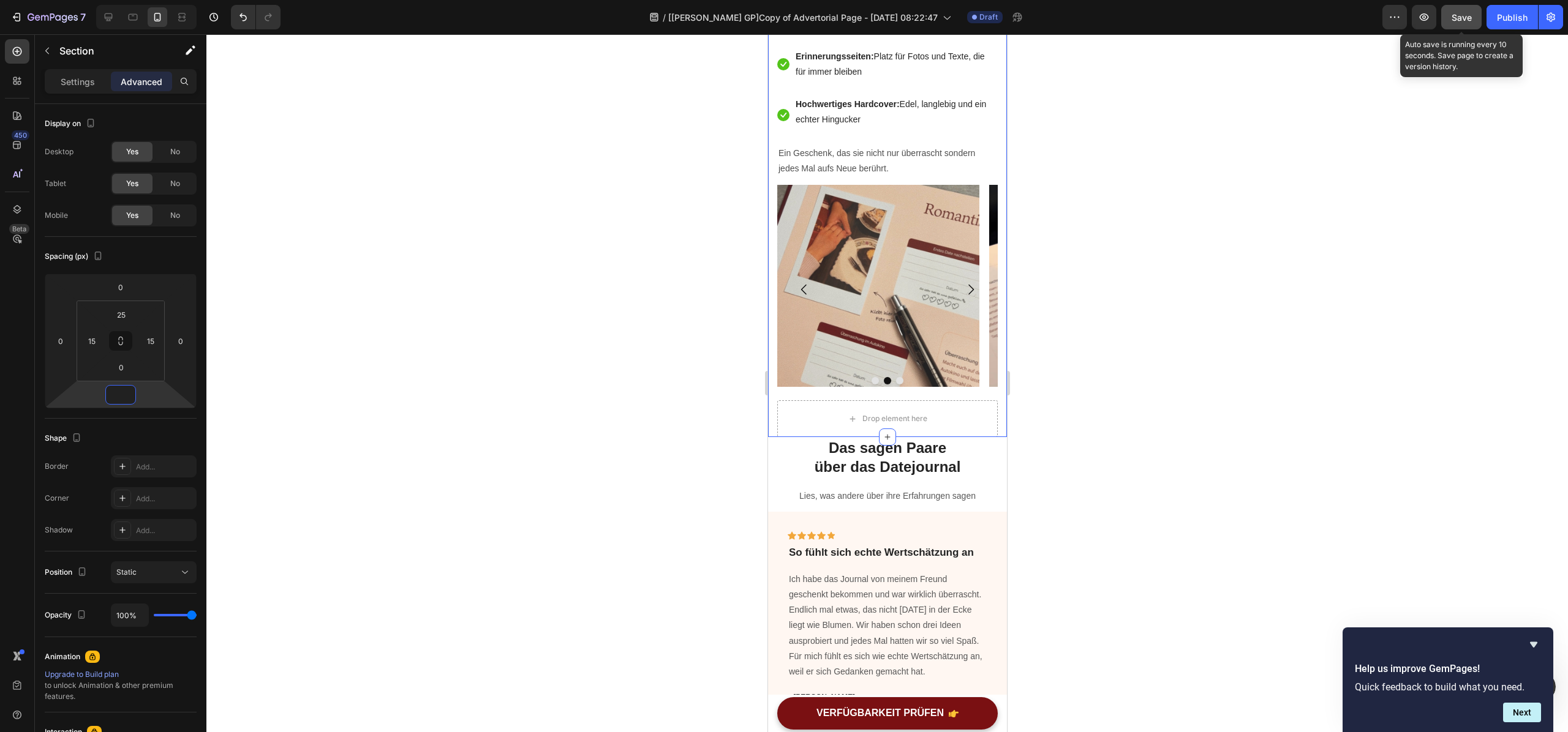
type input "0"
click at [1469, 16] on span "Save" at bounding box center [1461, 18] width 20 height 11
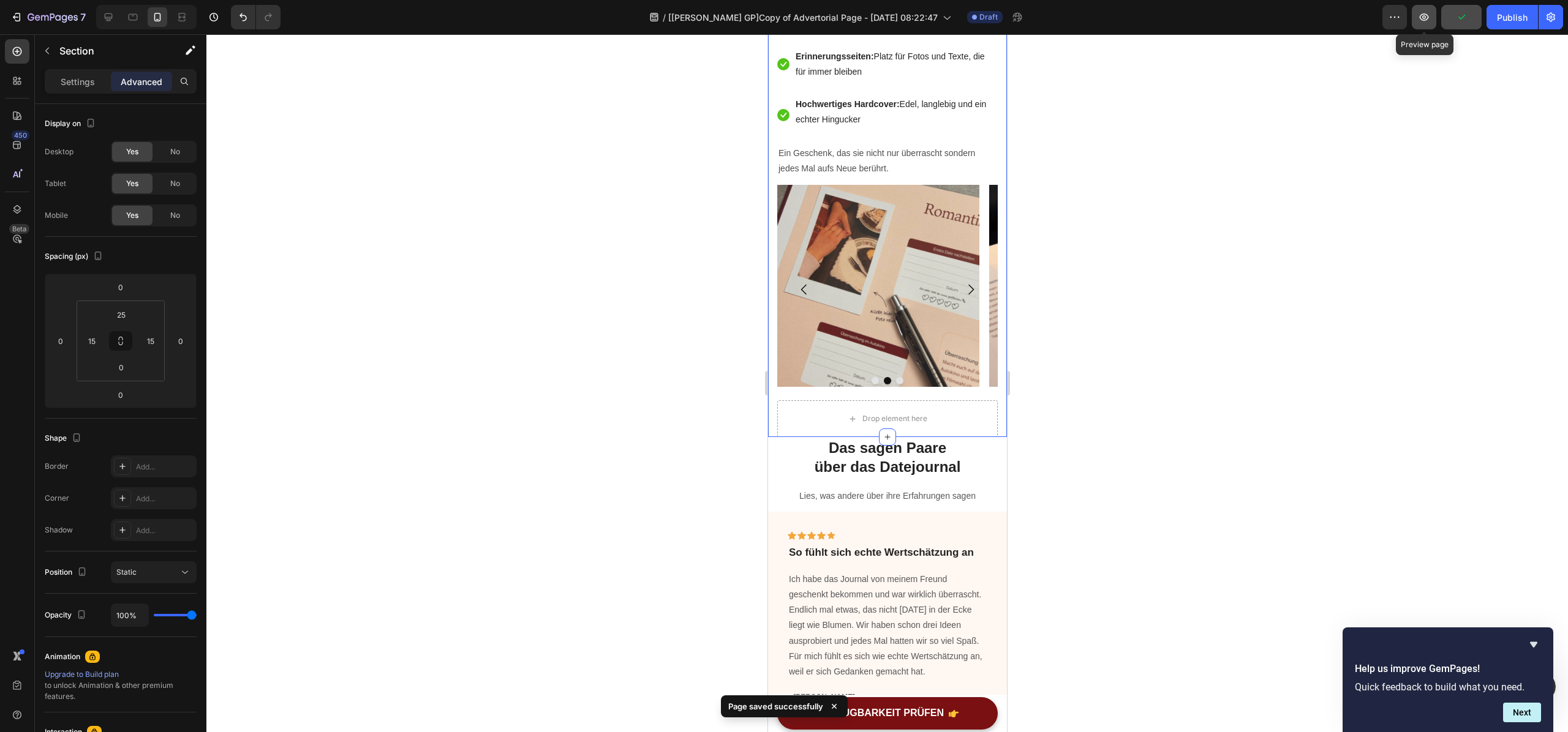
click at [1421, 21] on icon "button" at bounding box center [1424, 18] width 12 height 12
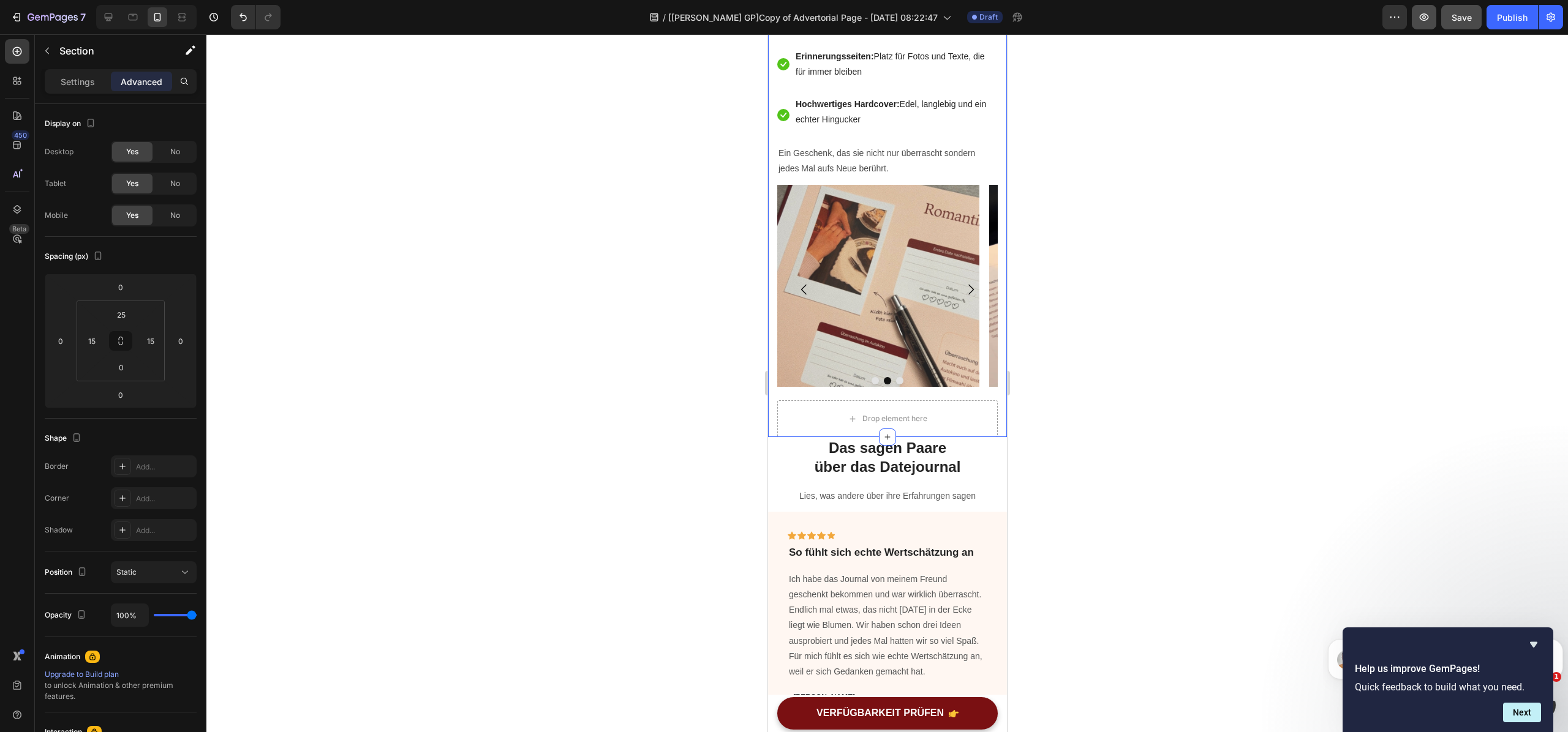
scroll to position [0, 0]
